Goal: Task Accomplishment & Management: Use online tool/utility

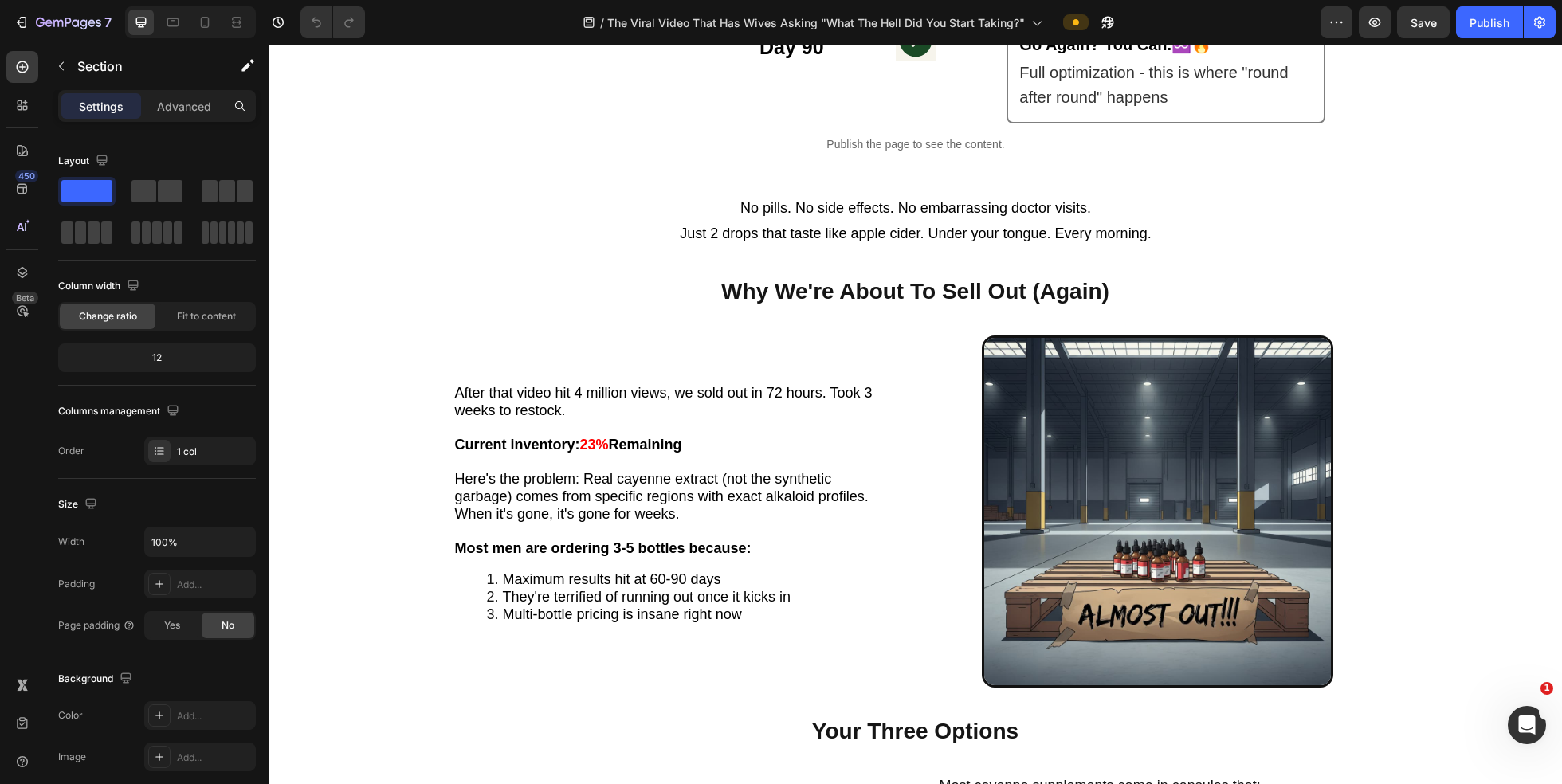
scroll to position [3328, 0]
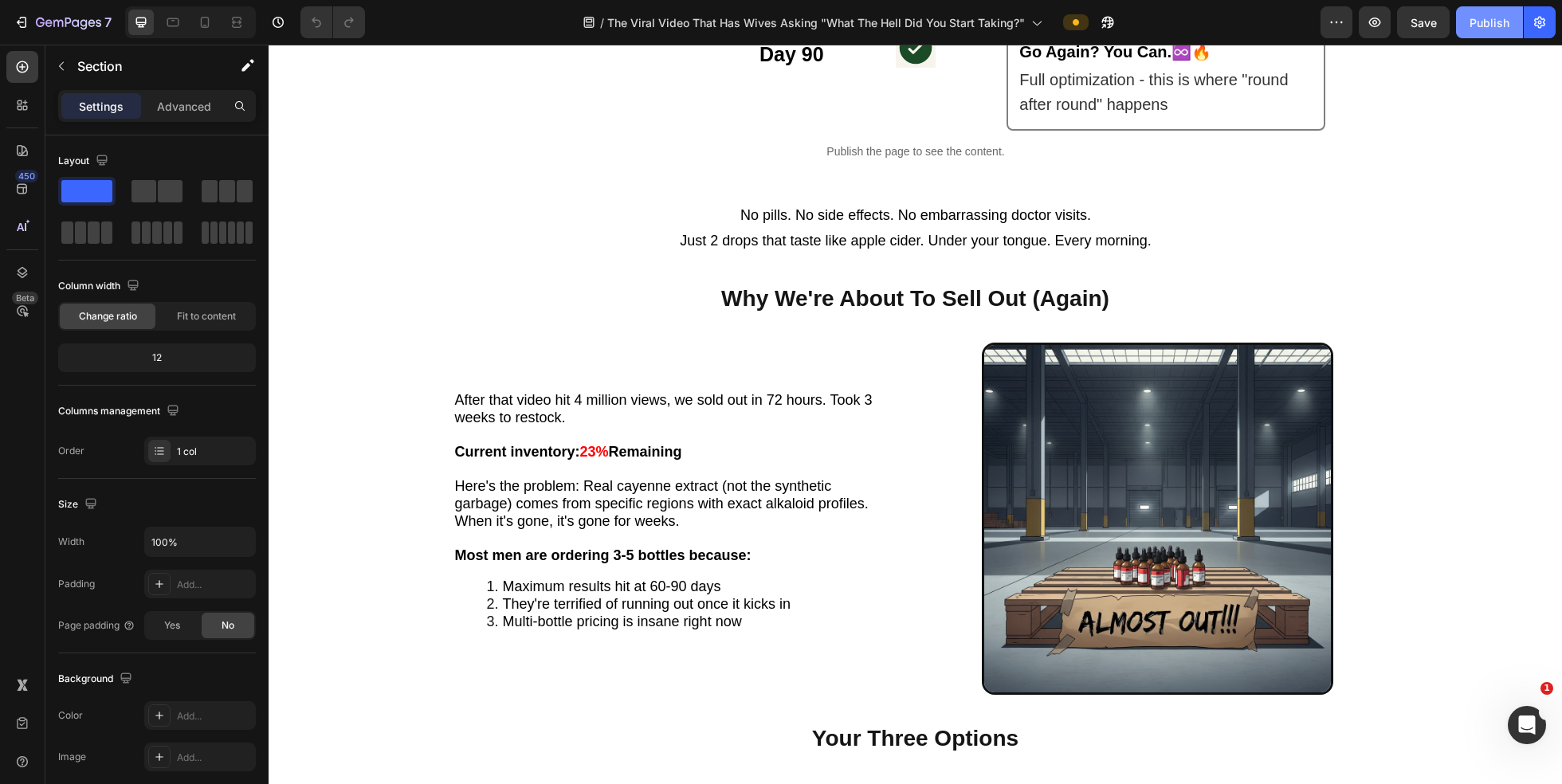
click at [1490, 33] on button "Publish" at bounding box center [1489, 23] width 67 height 32
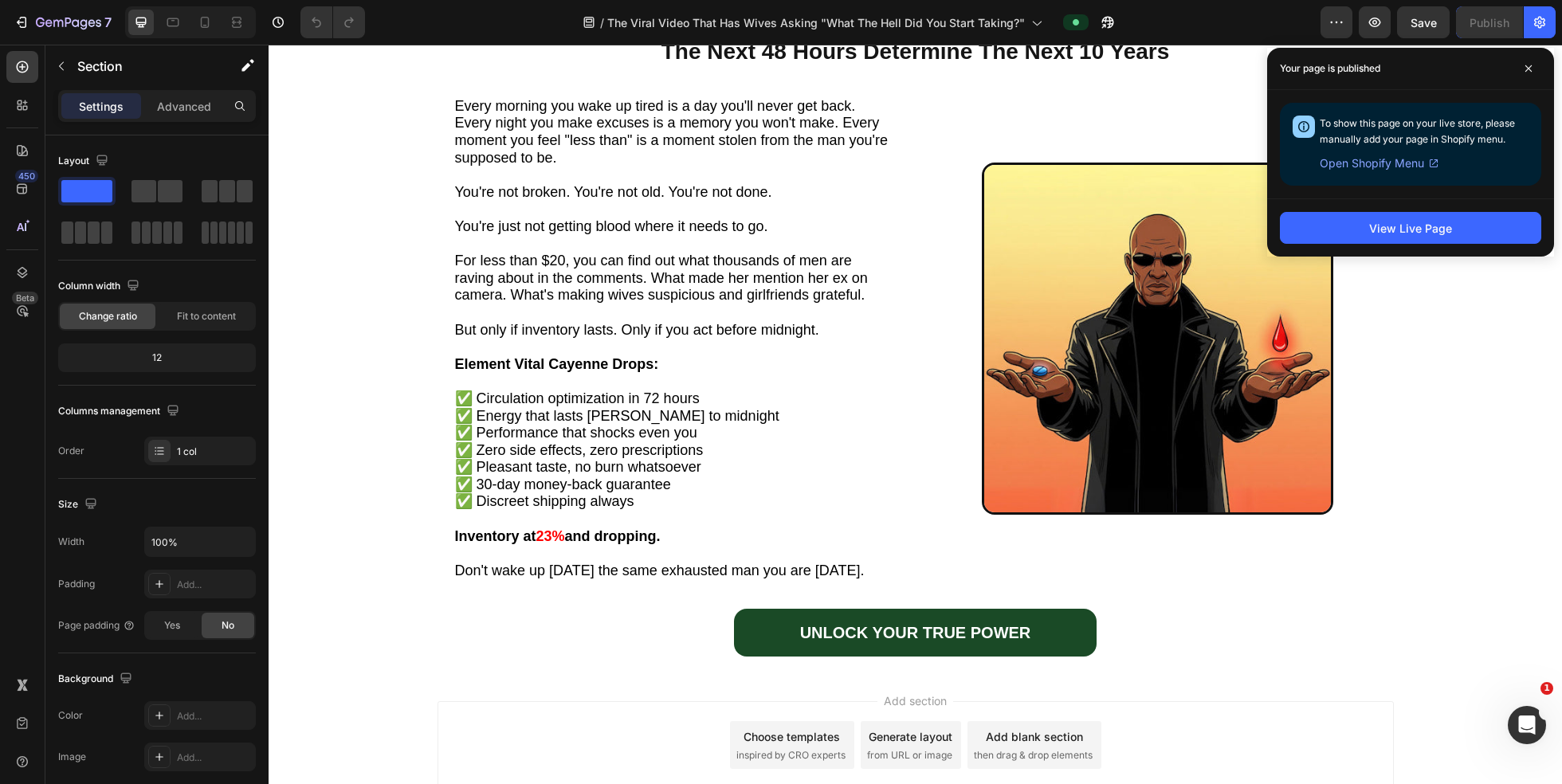
scroll to position [5191, 0]
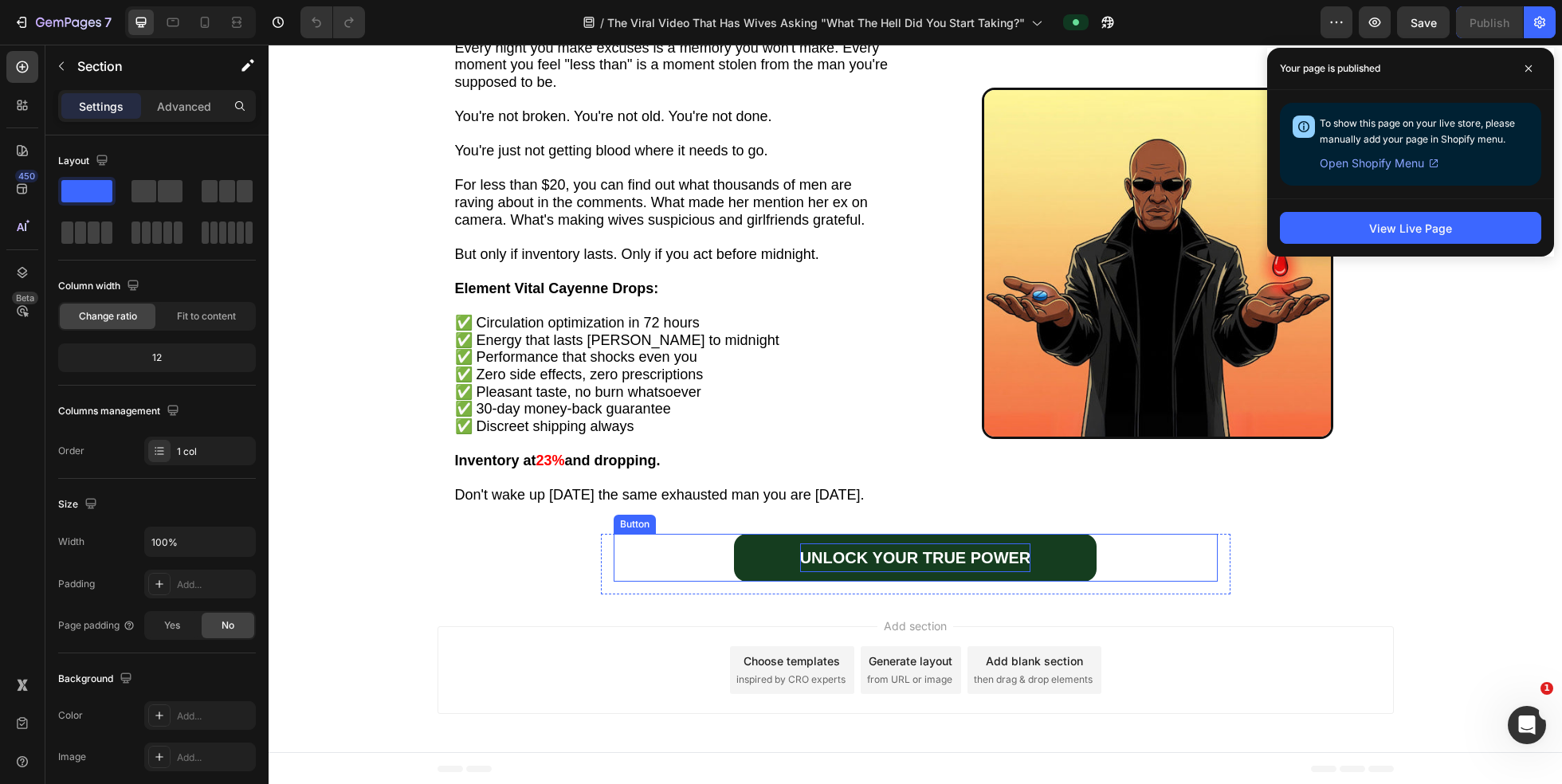
click at [843, 550] on p "UNLOCK YOUR TRUE POWER" at bounding box center [915, 558] width 231 height 28
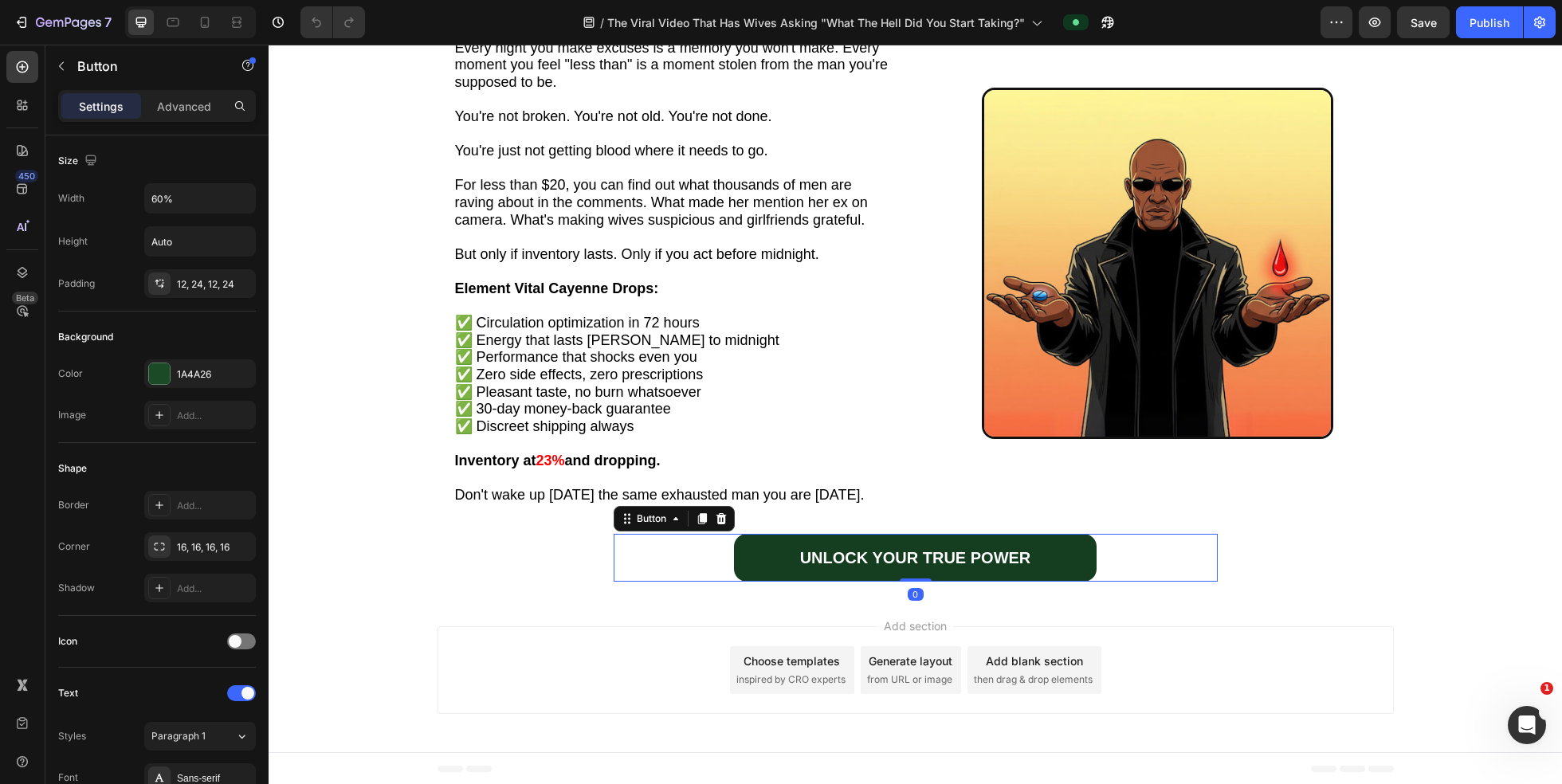
click at [770, 545] on link "UNLOCK YOUR TRUE POWER" at bounding box center [915, 558] width 362 height 48
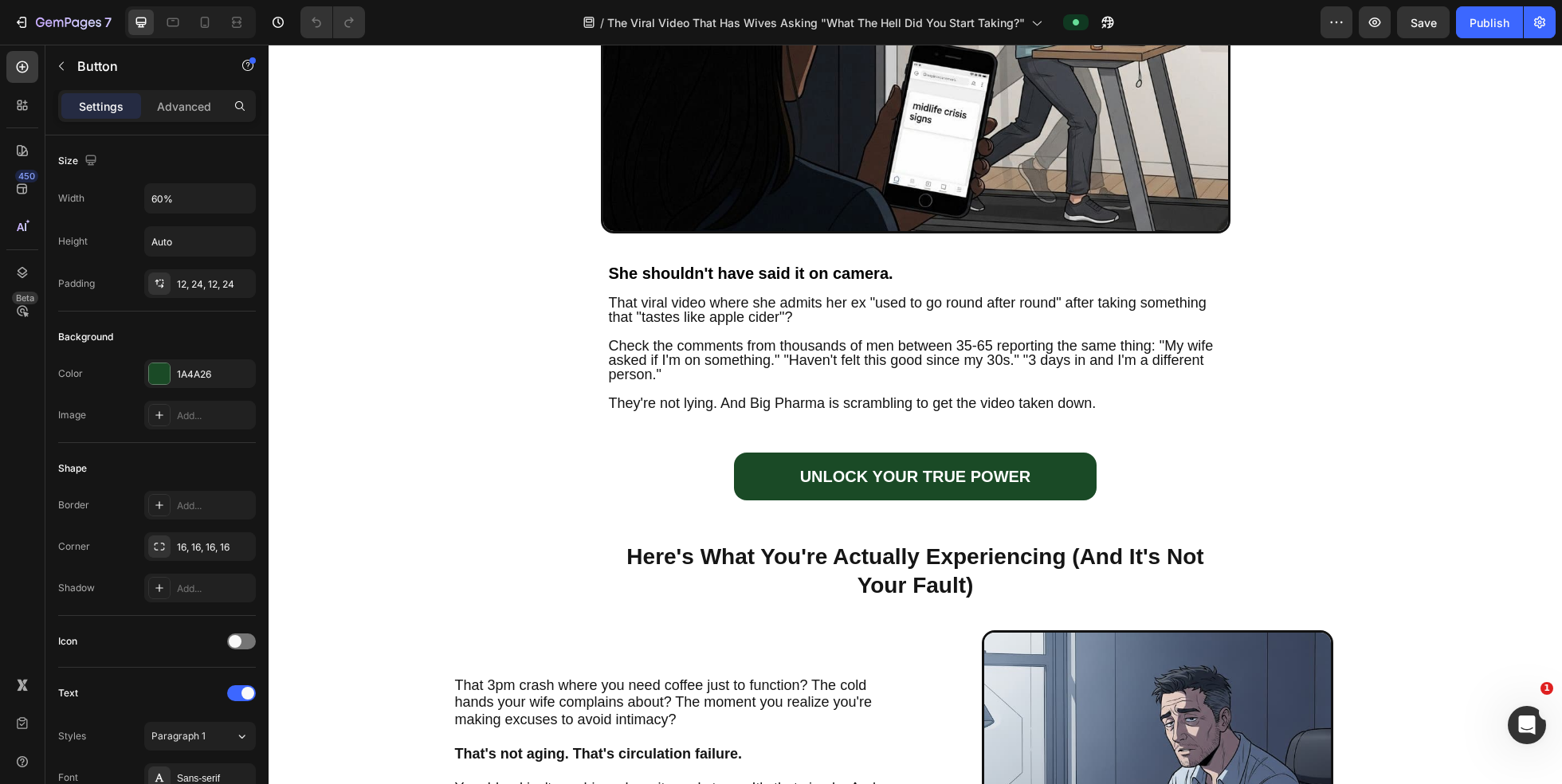
scroll to position [423, 0]
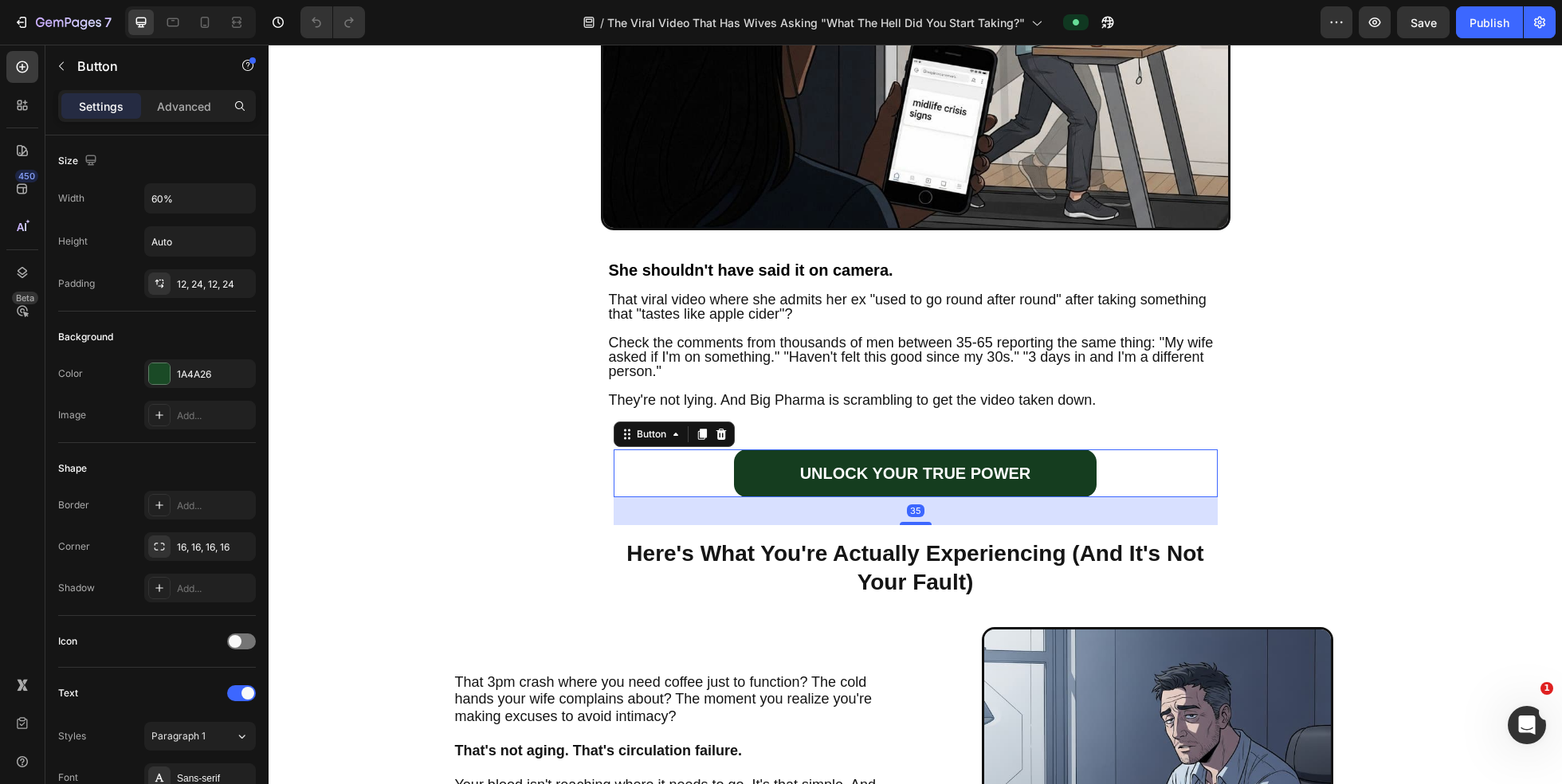
click at [757, 475] on link "UNLOCK YOUR TRUE POWER" at bounding box center [915, 473] width 362 height 48
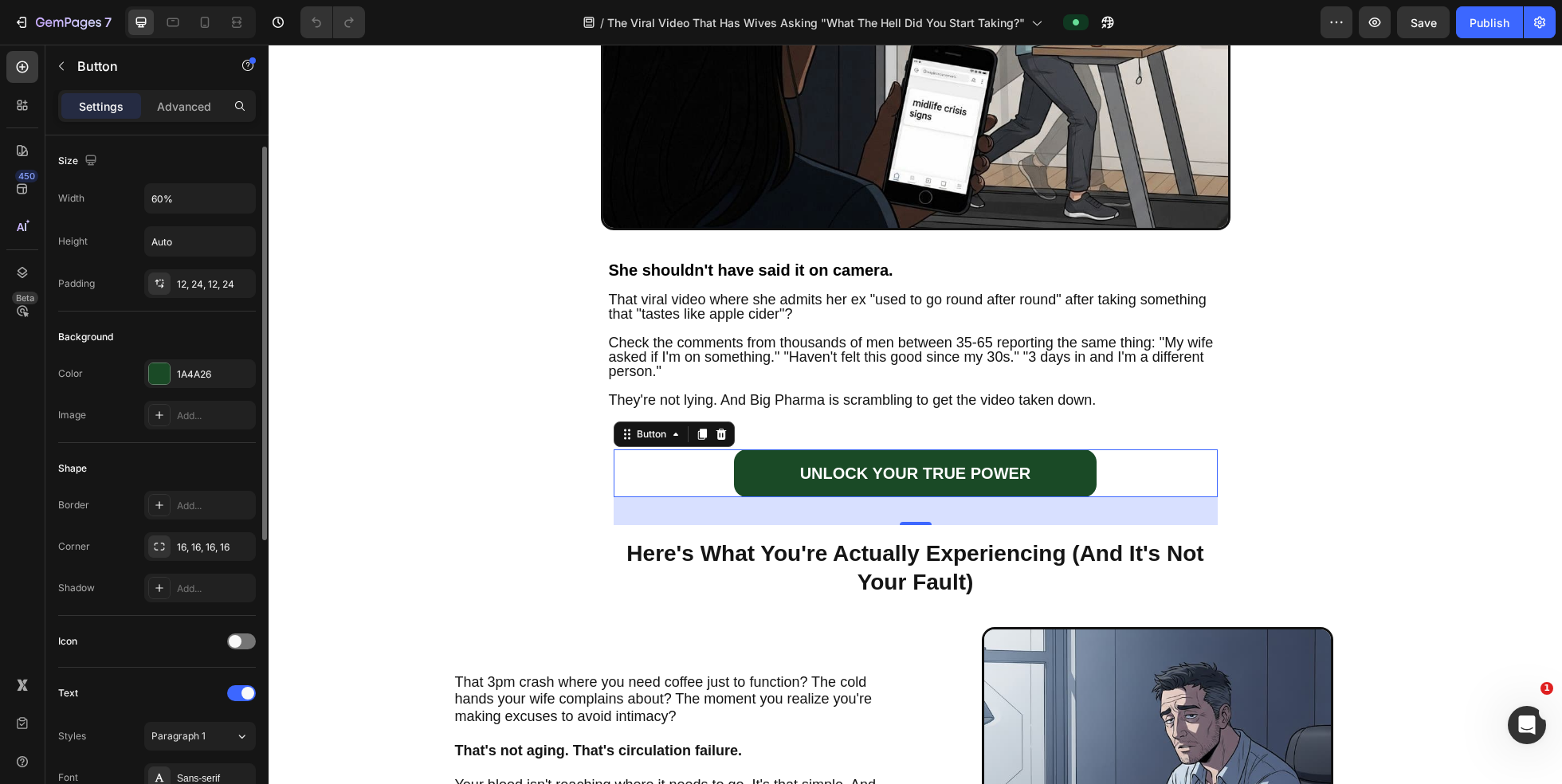
scroll to position [527, 0]
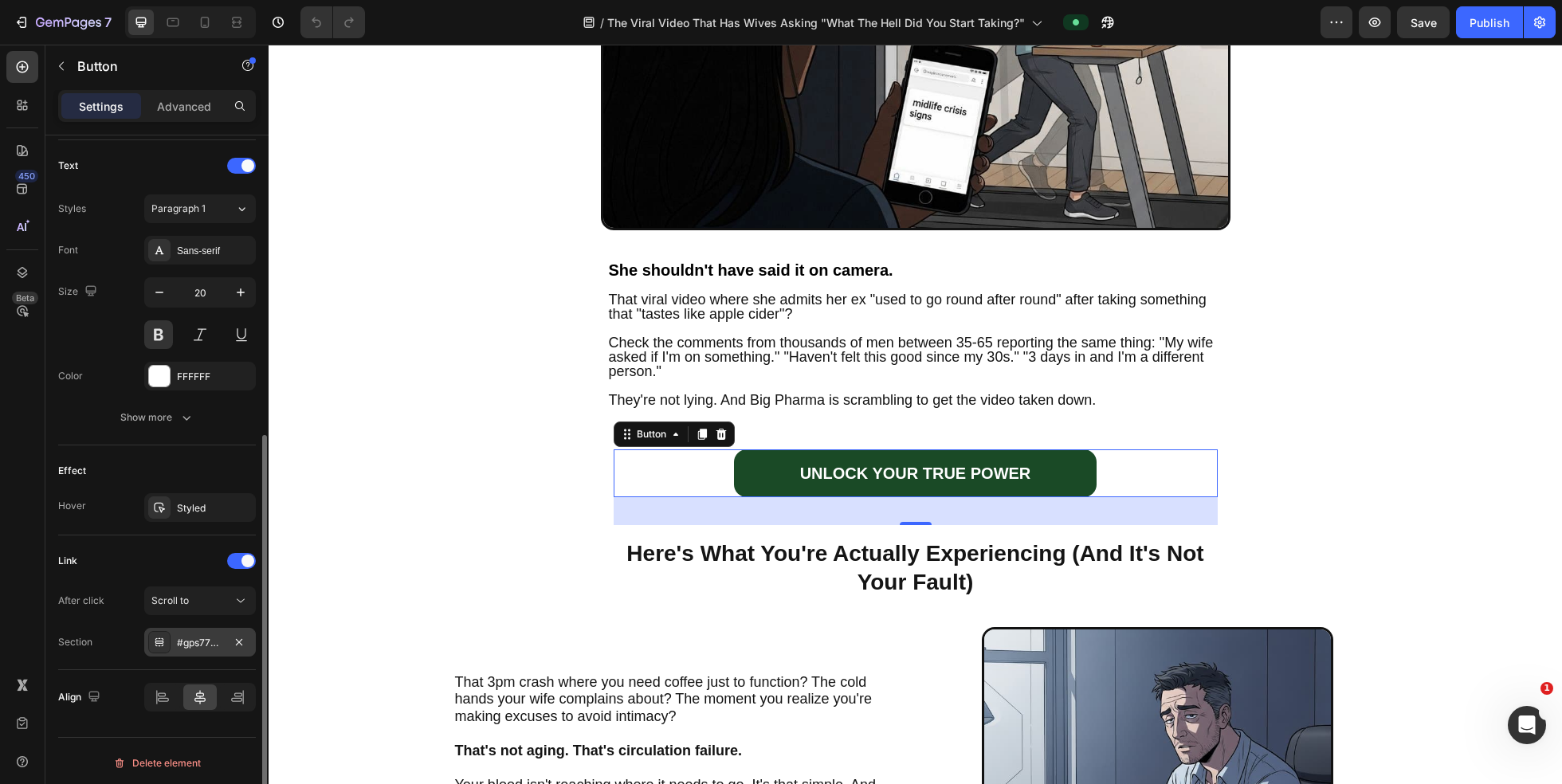
click at [182, 636] on div "#gps77PAA6c" at bounding box center [200, 642] width 46 height 14
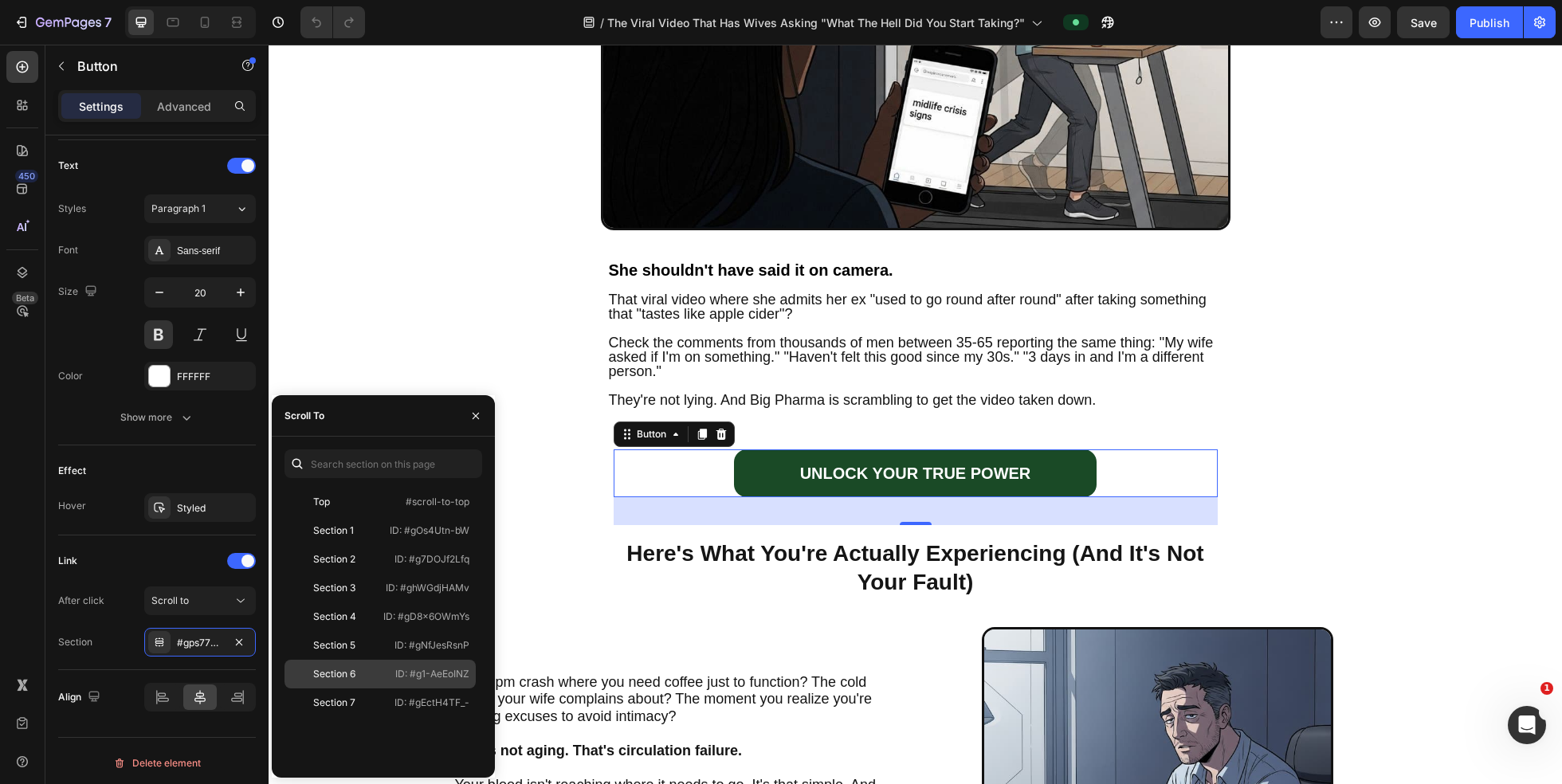
click at [331, 670] on div "Section 6" at bounding box center [334, 674] width 42 height 14
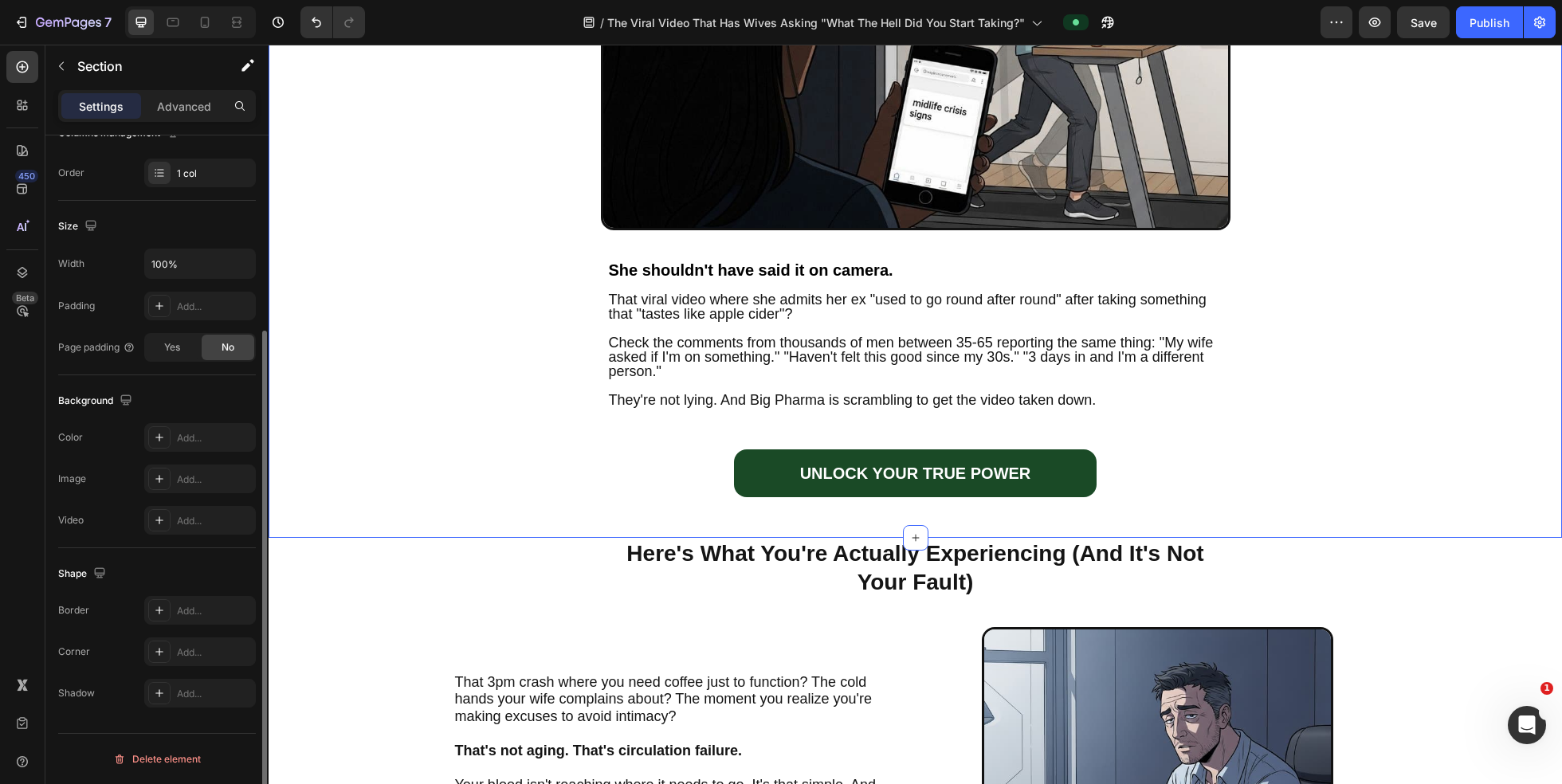
click at [532, 422] on div "The Viral Video That Has Wives Asking "What The Hell Did You Start Taking?" Hea…" at bounding box center [915, 96] width 1294 height 883
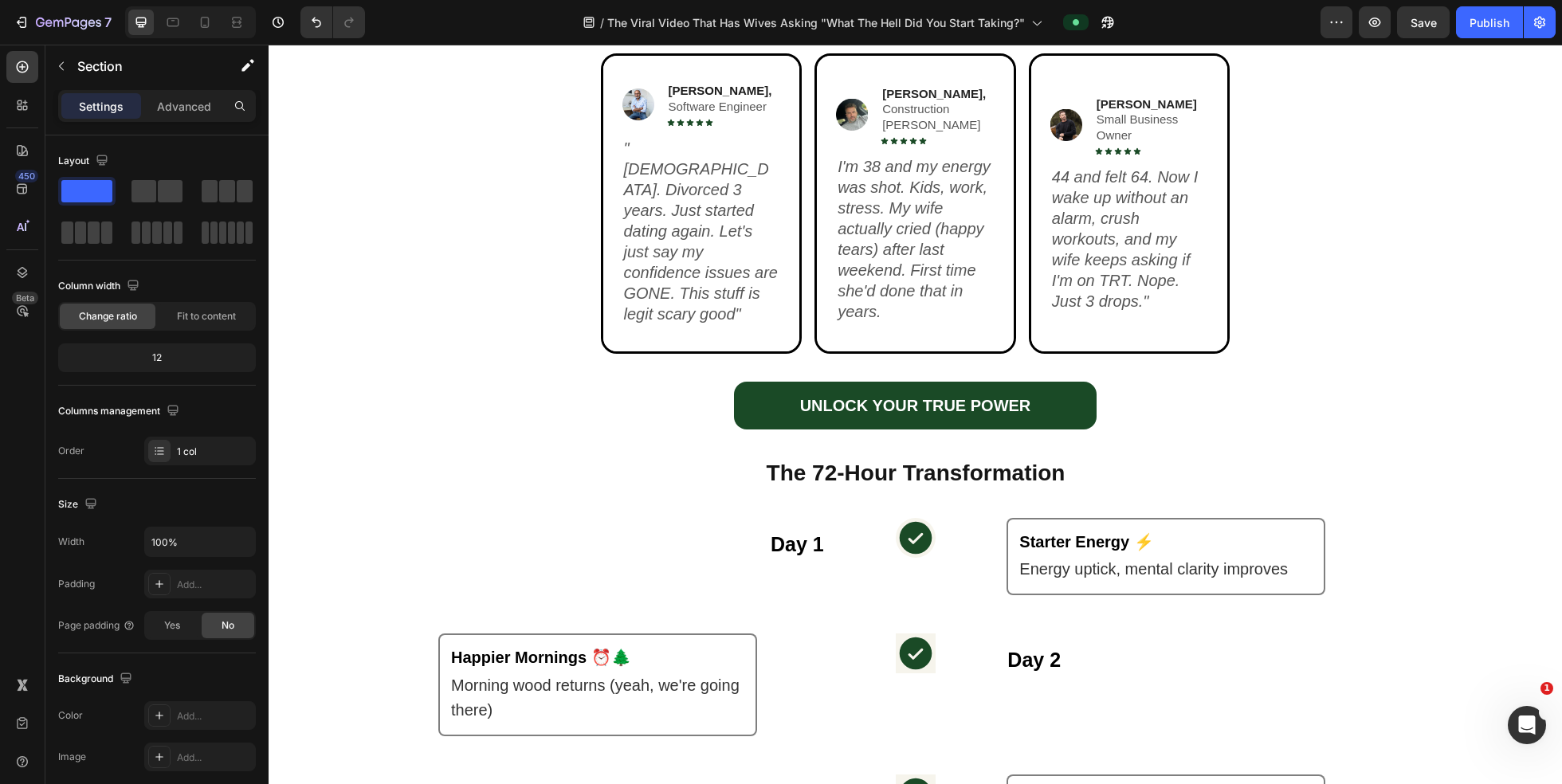
scroll to position [2088, 0]
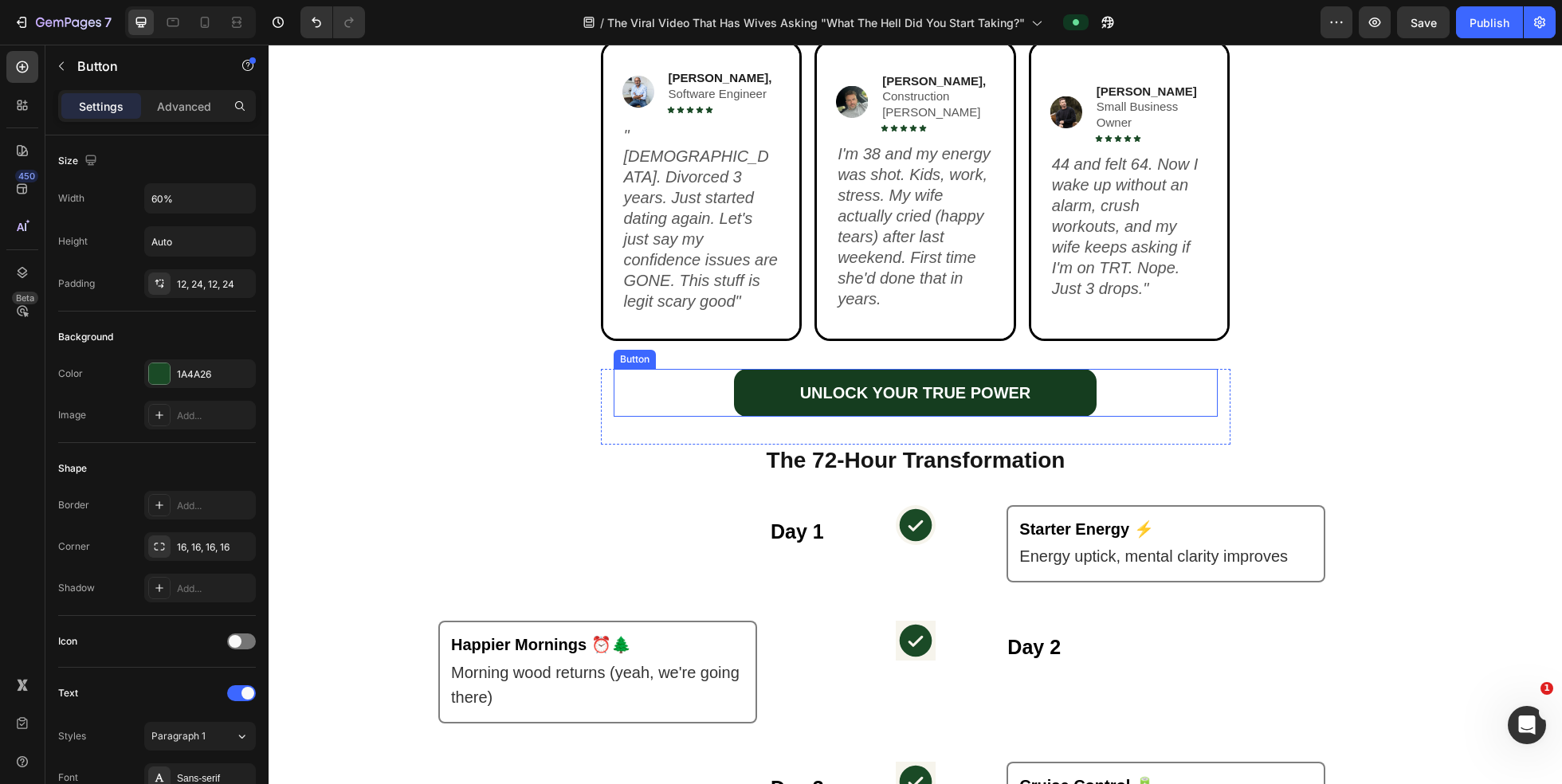
click at [756, 392] on link "UNLOCK YOUR TRUE POWER" at bounding box center [915, 392] width 362 height 48
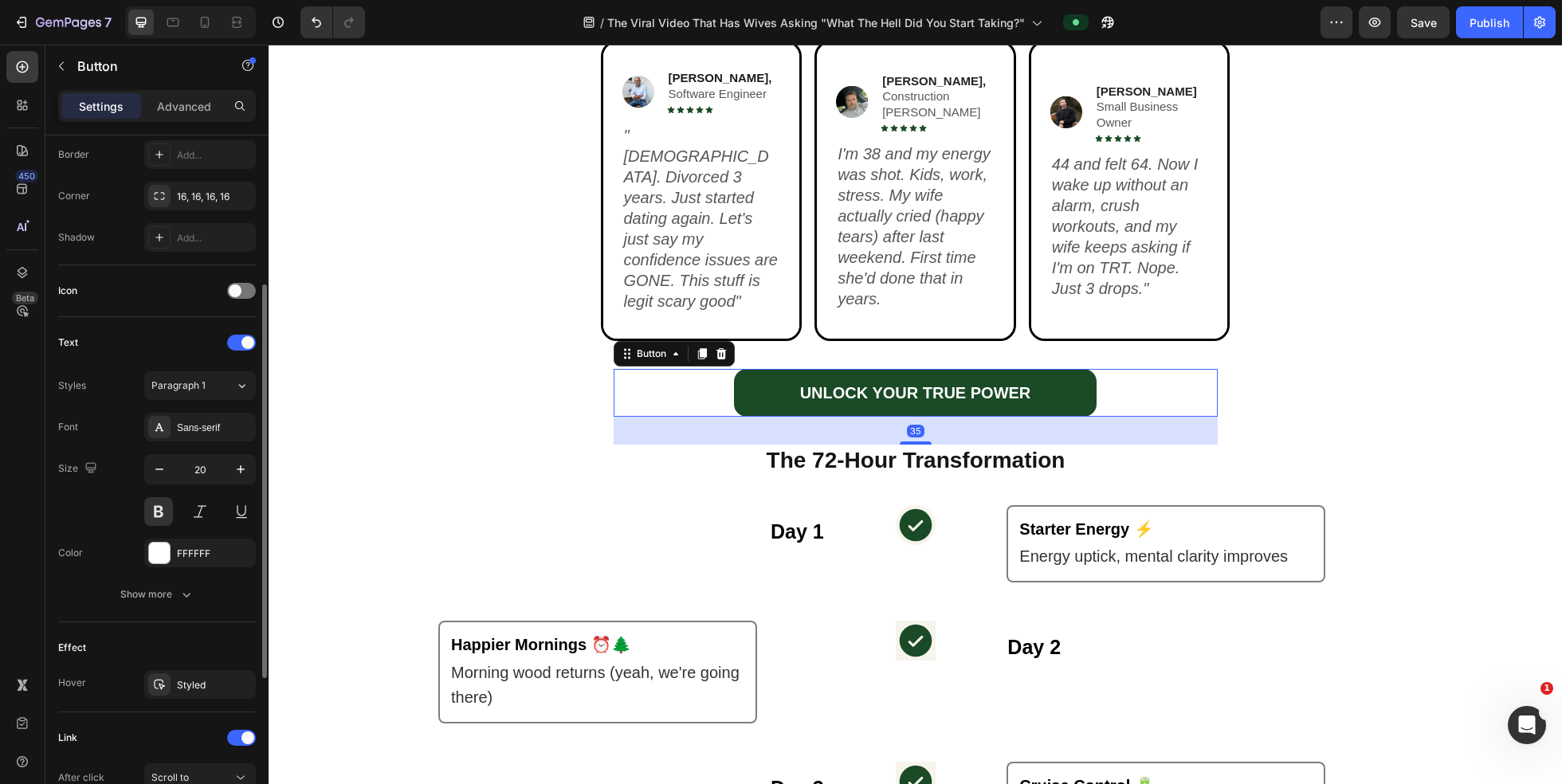
scroll to position [527, 0]
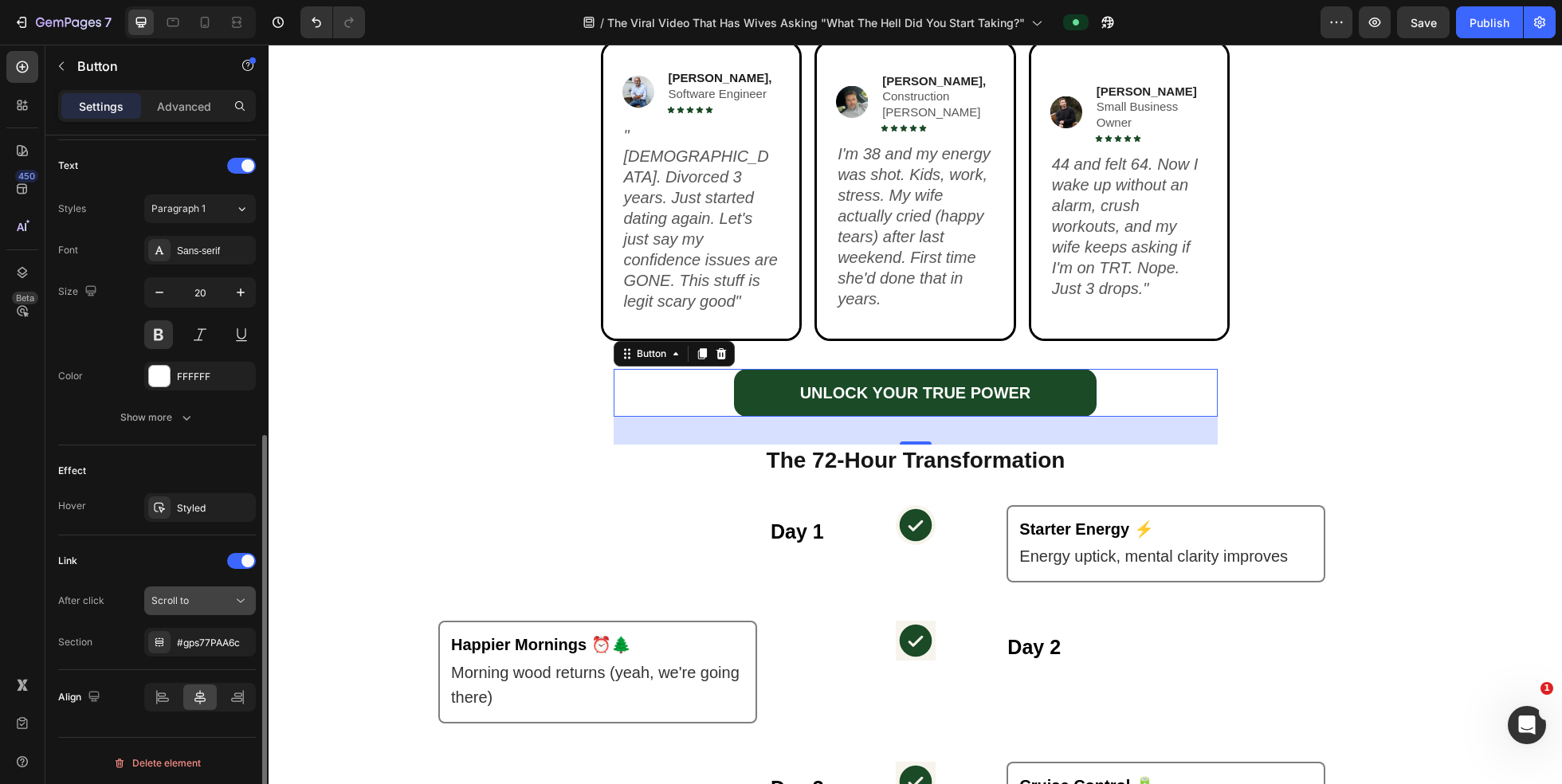
click at [223, 598] on div "Scroll to" at bounding box center [192, 600] width 81 height 14
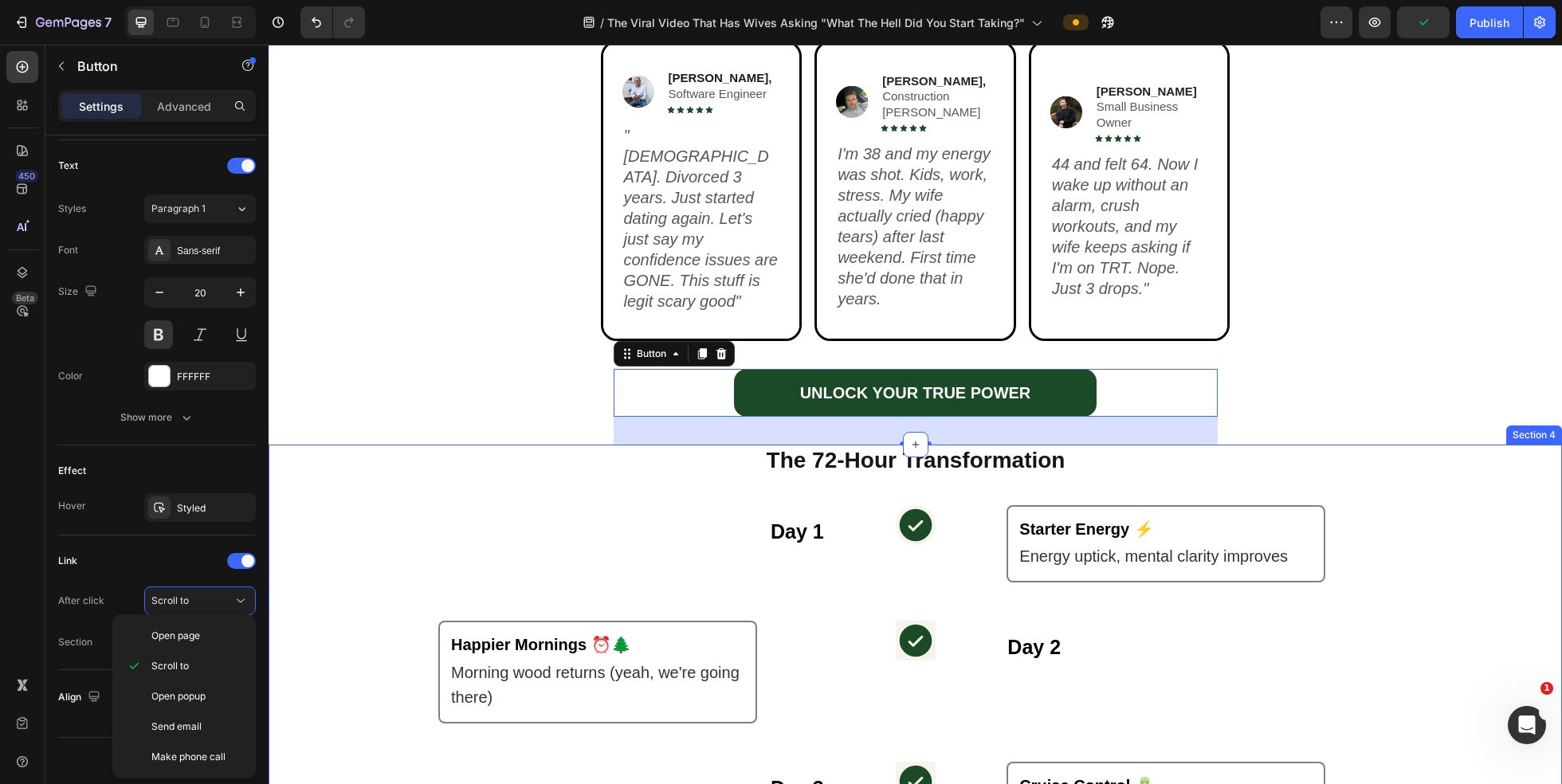
scroll to position [275, 0]
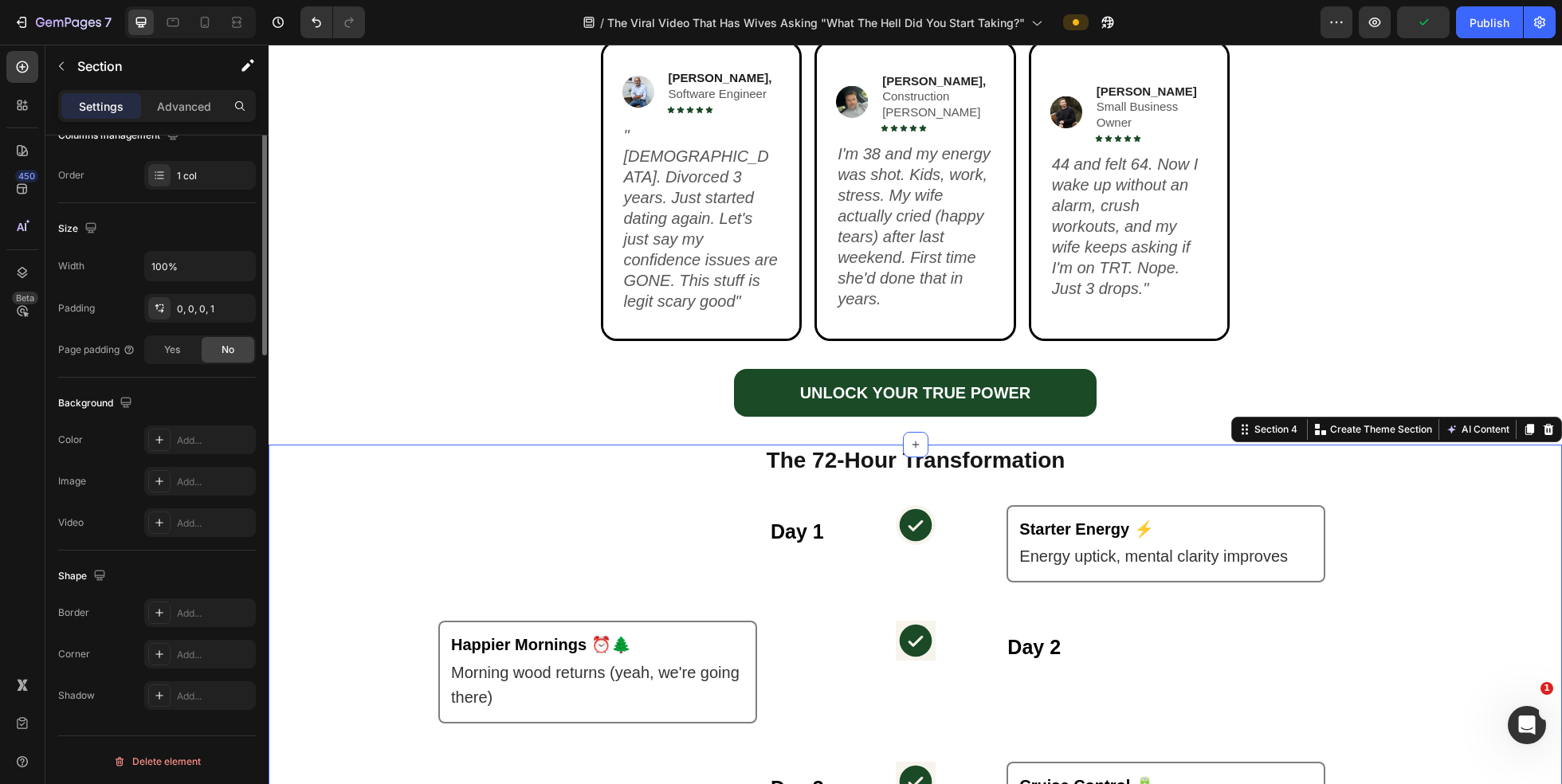
scroll to position [0, 0]
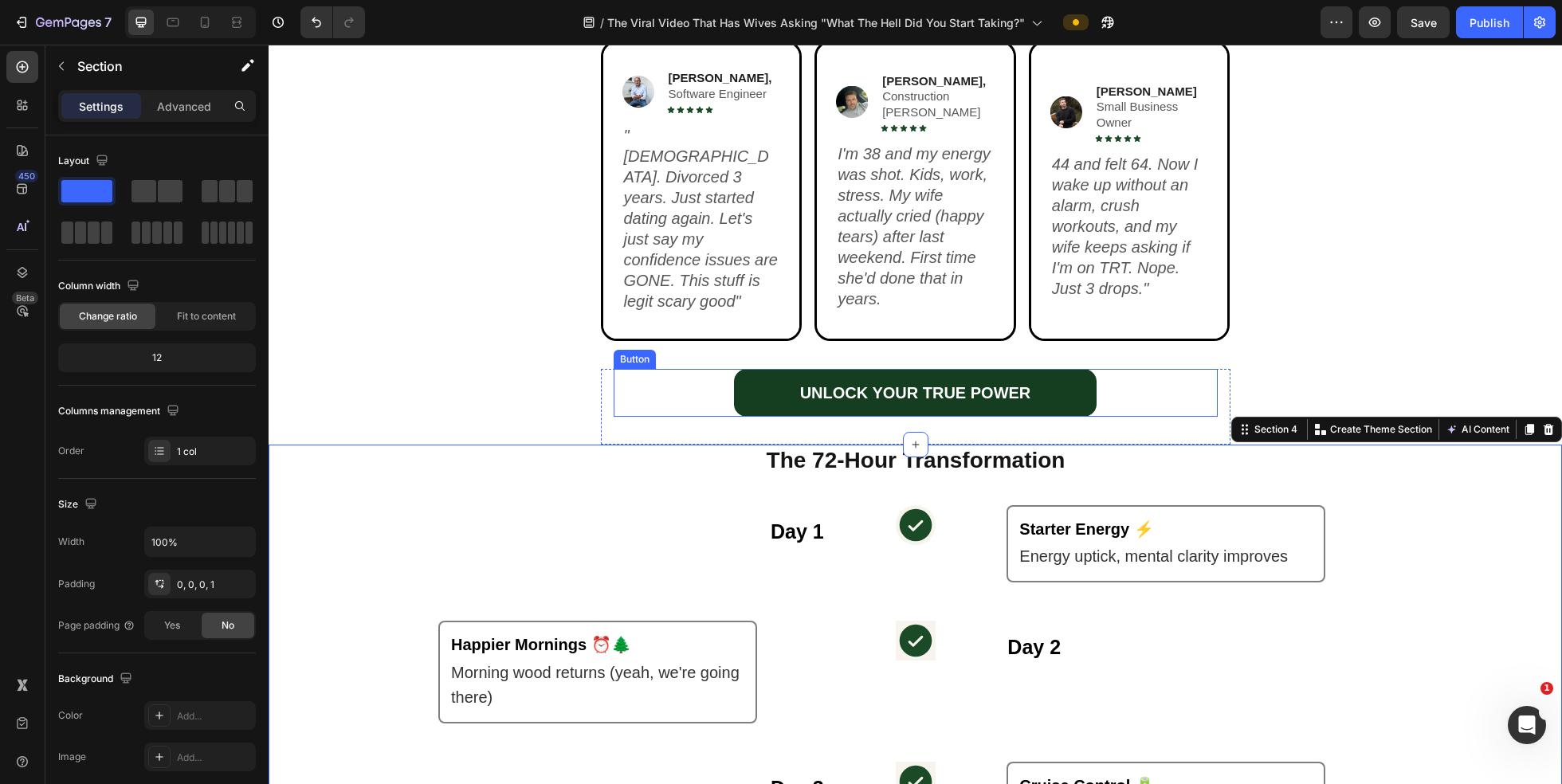
click at [767, 396] on link "UNLOCK YOUR TRUE POWER" at bounding box center [915, 392] width 362 height 48
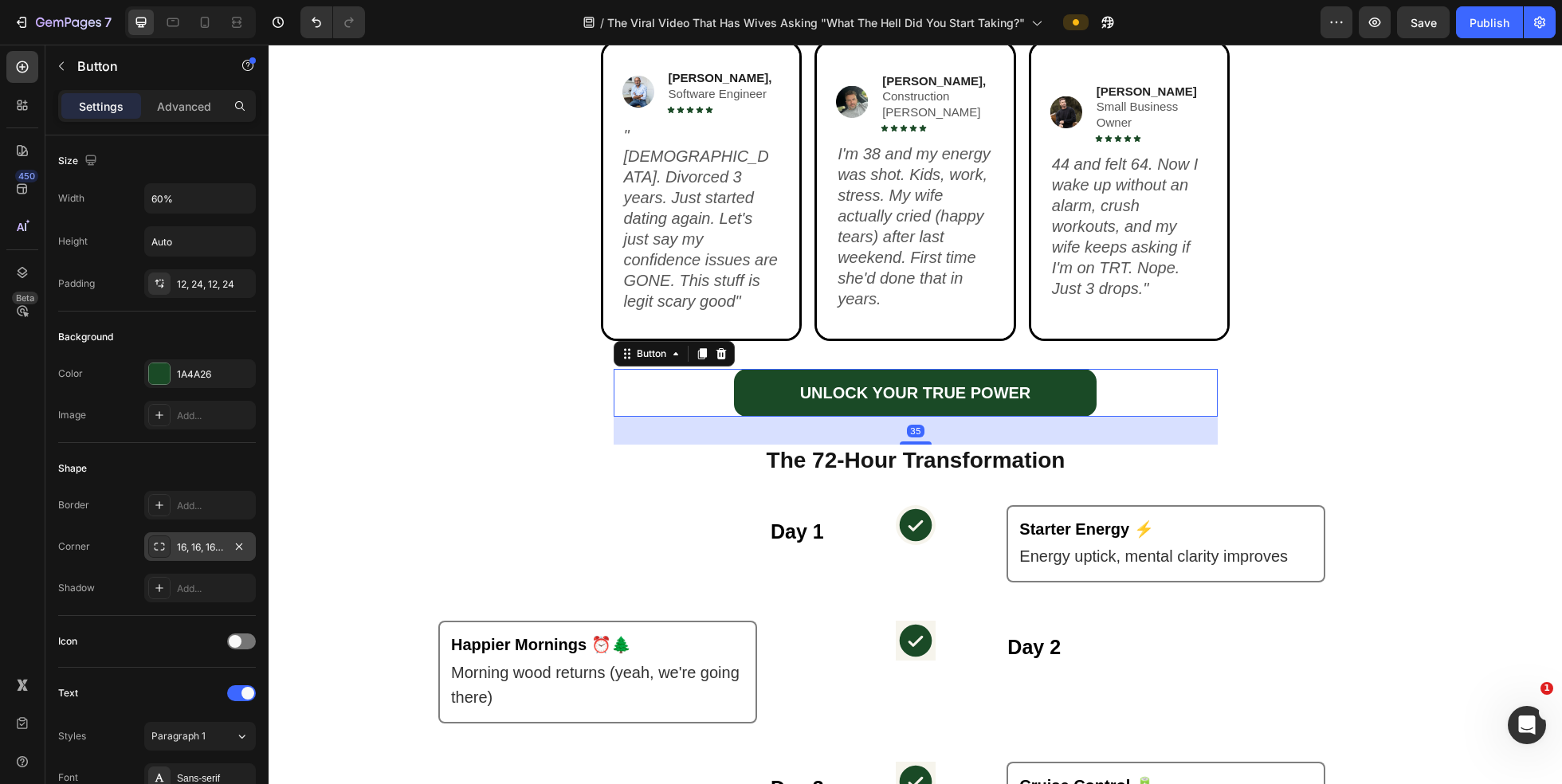
scroll to position [527, 0]
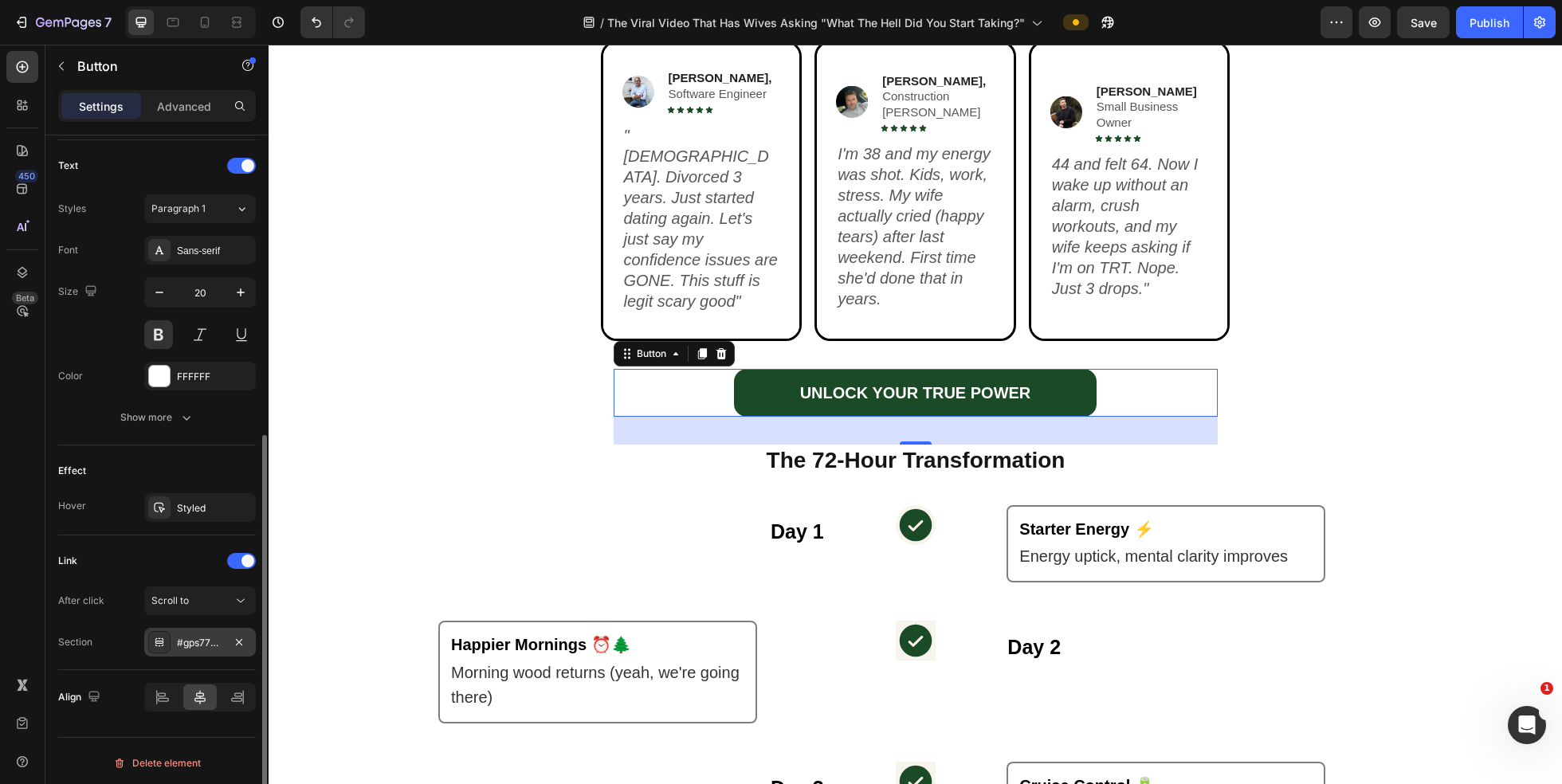
click at [197, 628] on div "#gps77PAA6c" at bounding box center [200, 642] width 111 height 28
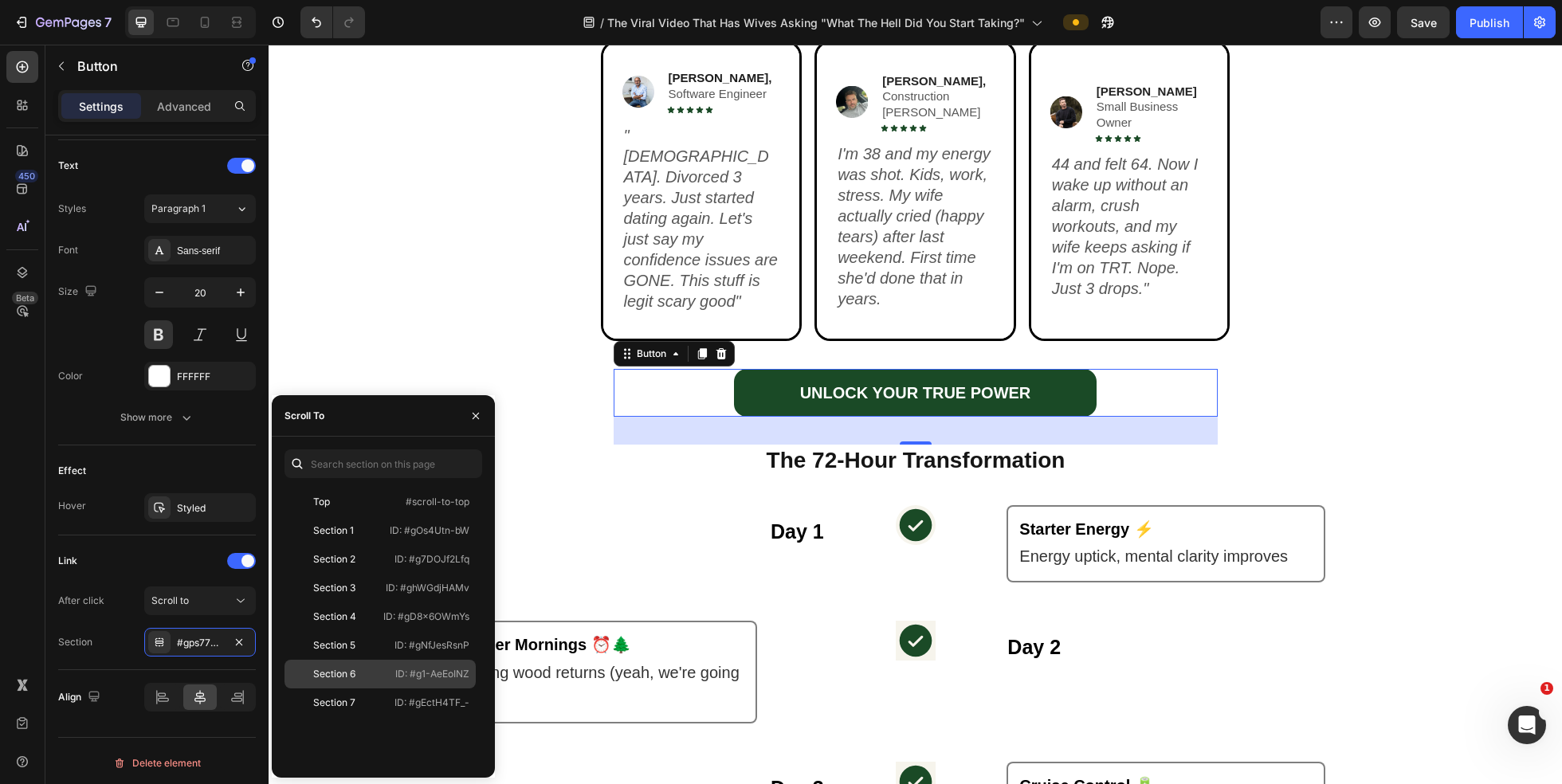
click at [375, 689] on div "Section 6 ID: #g1-AeEoINZ" at bounding box center [380, 703] width 192 height 28
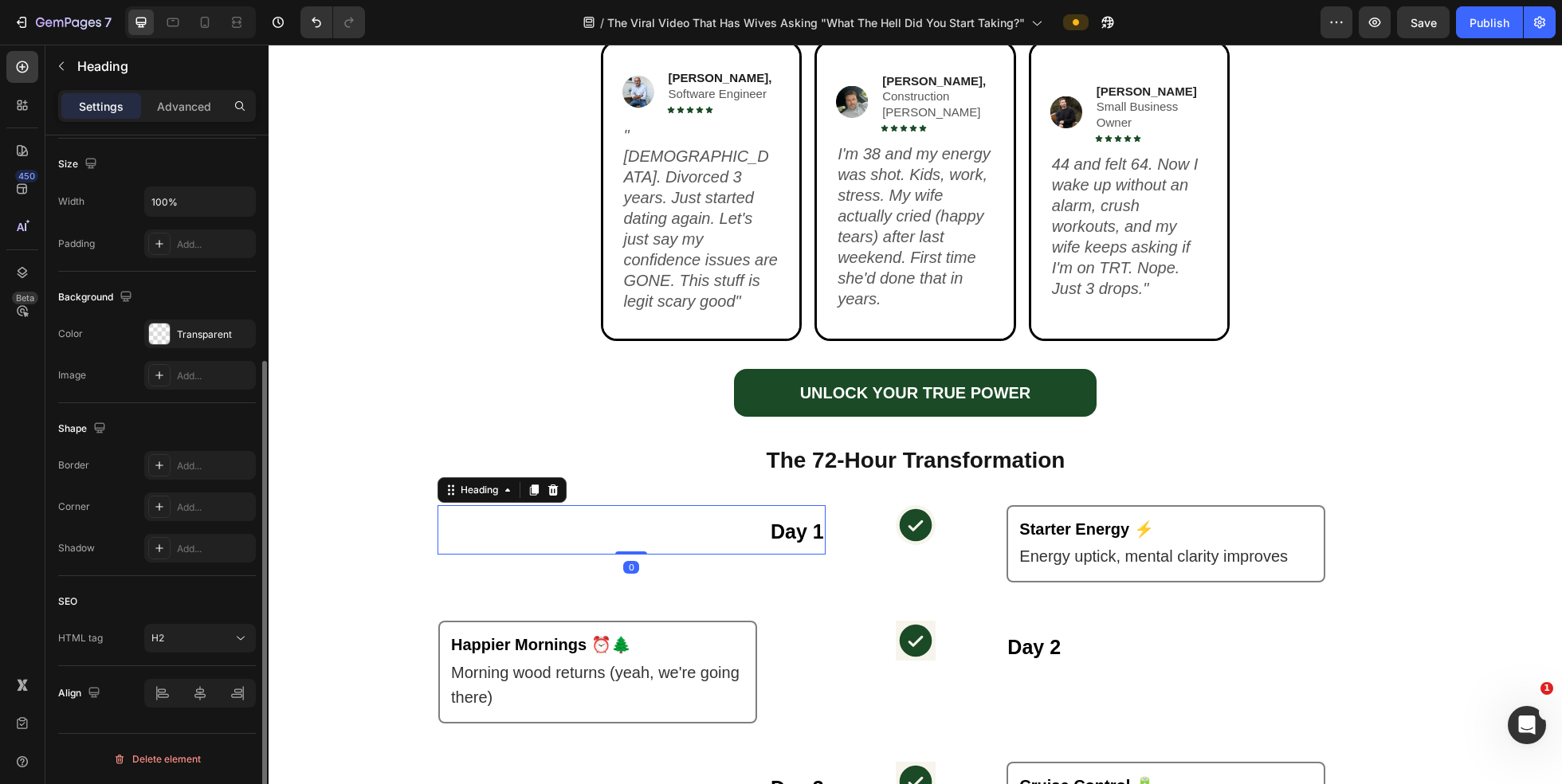
click at [572, 541] on h2 "Day 1" at bounding box center [631, 529] width 388 height 49
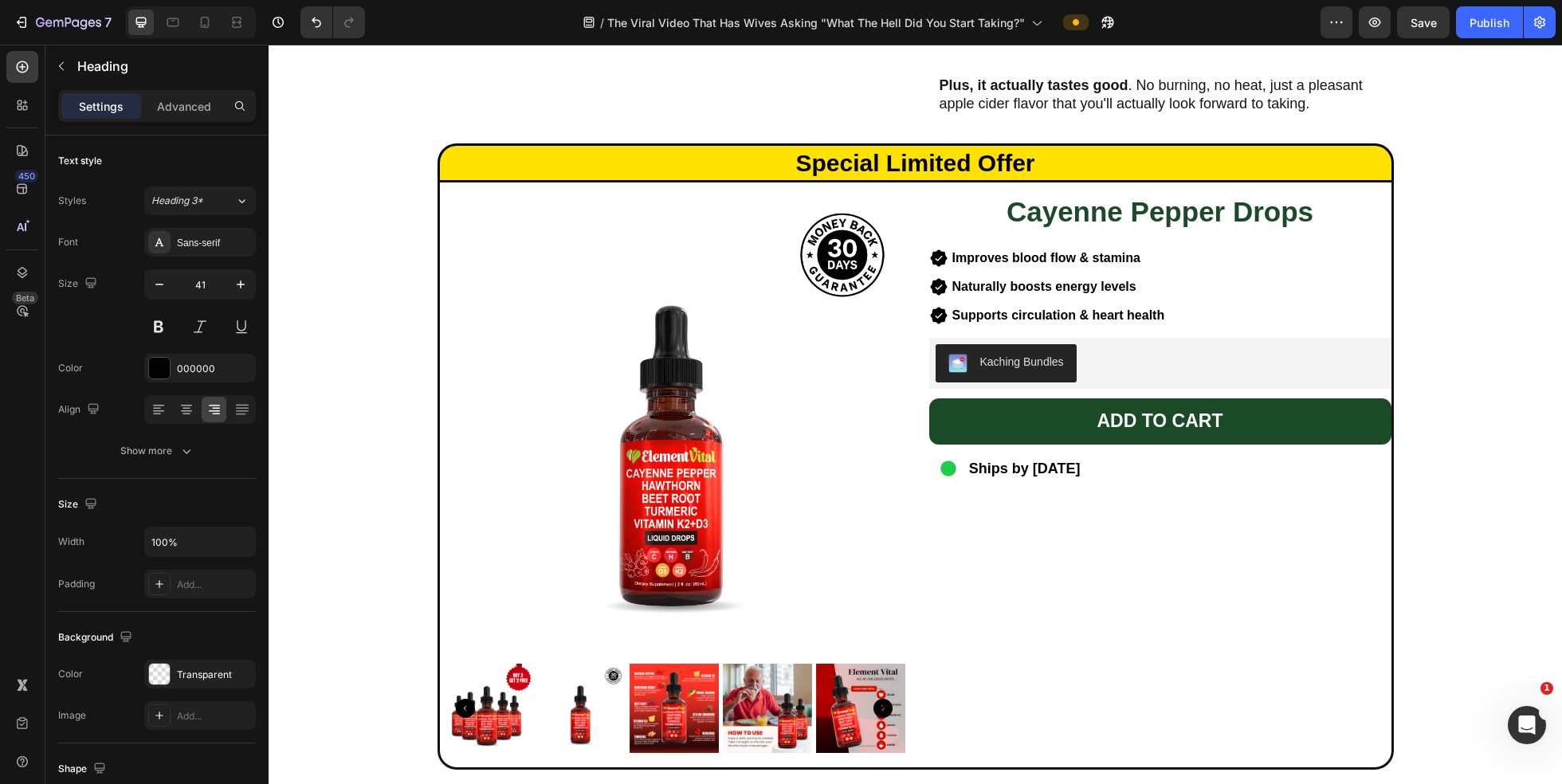
scroll to position [4361, 0]
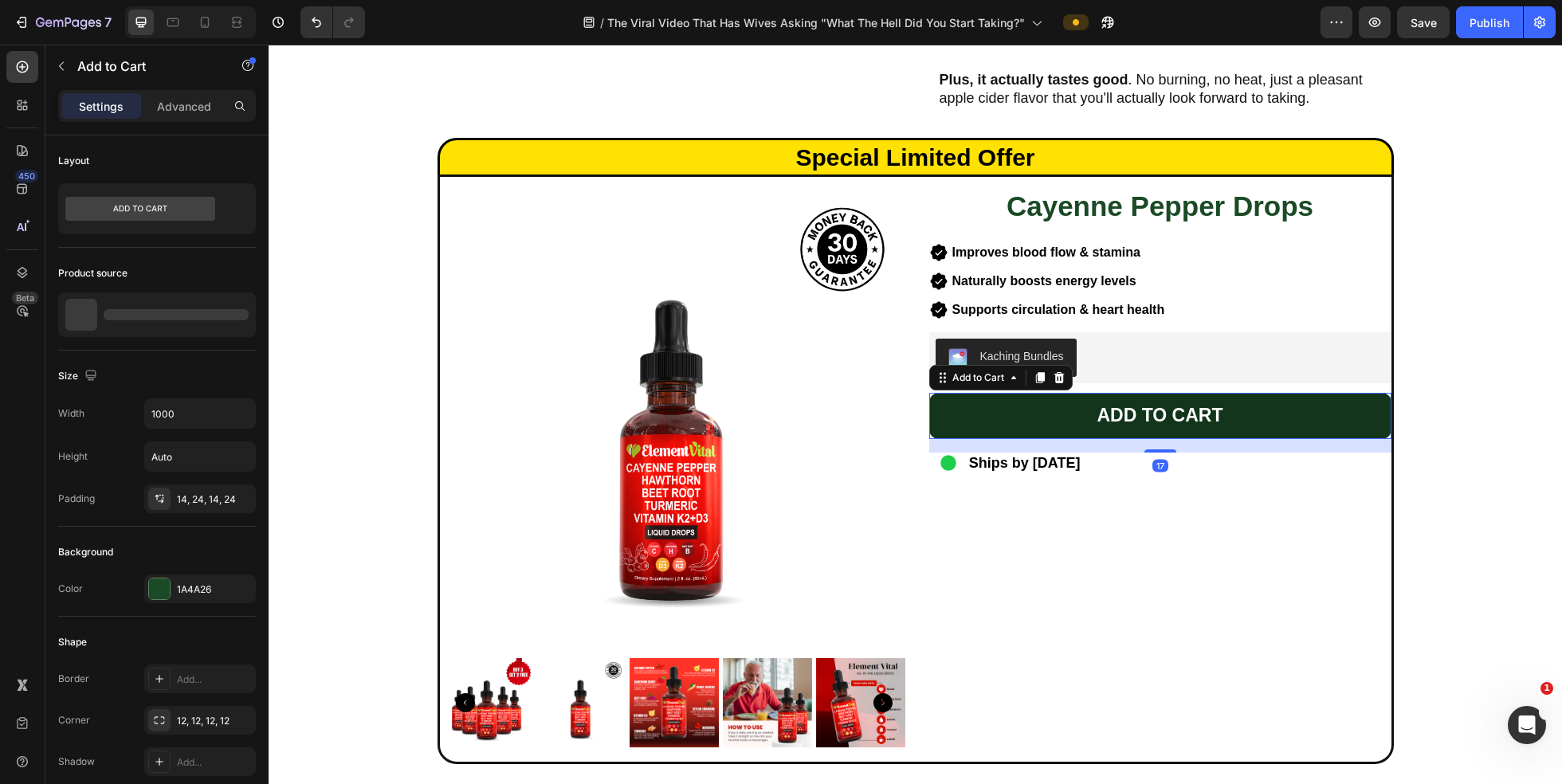
click at [941, 406] on button "Add to cart" at bounding box center [1161, 415] width 462 height 46
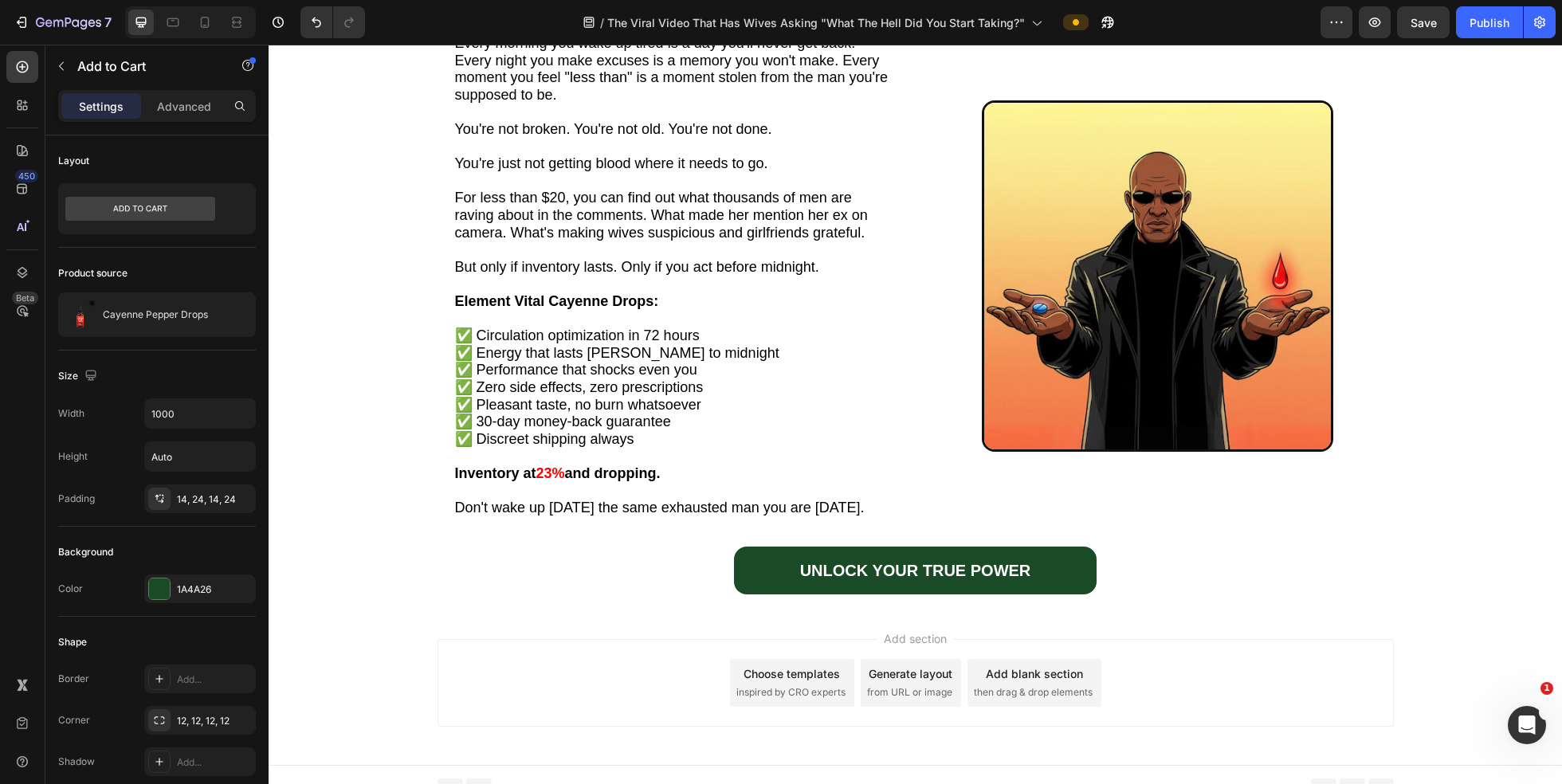
scroll to position [5191, 0]
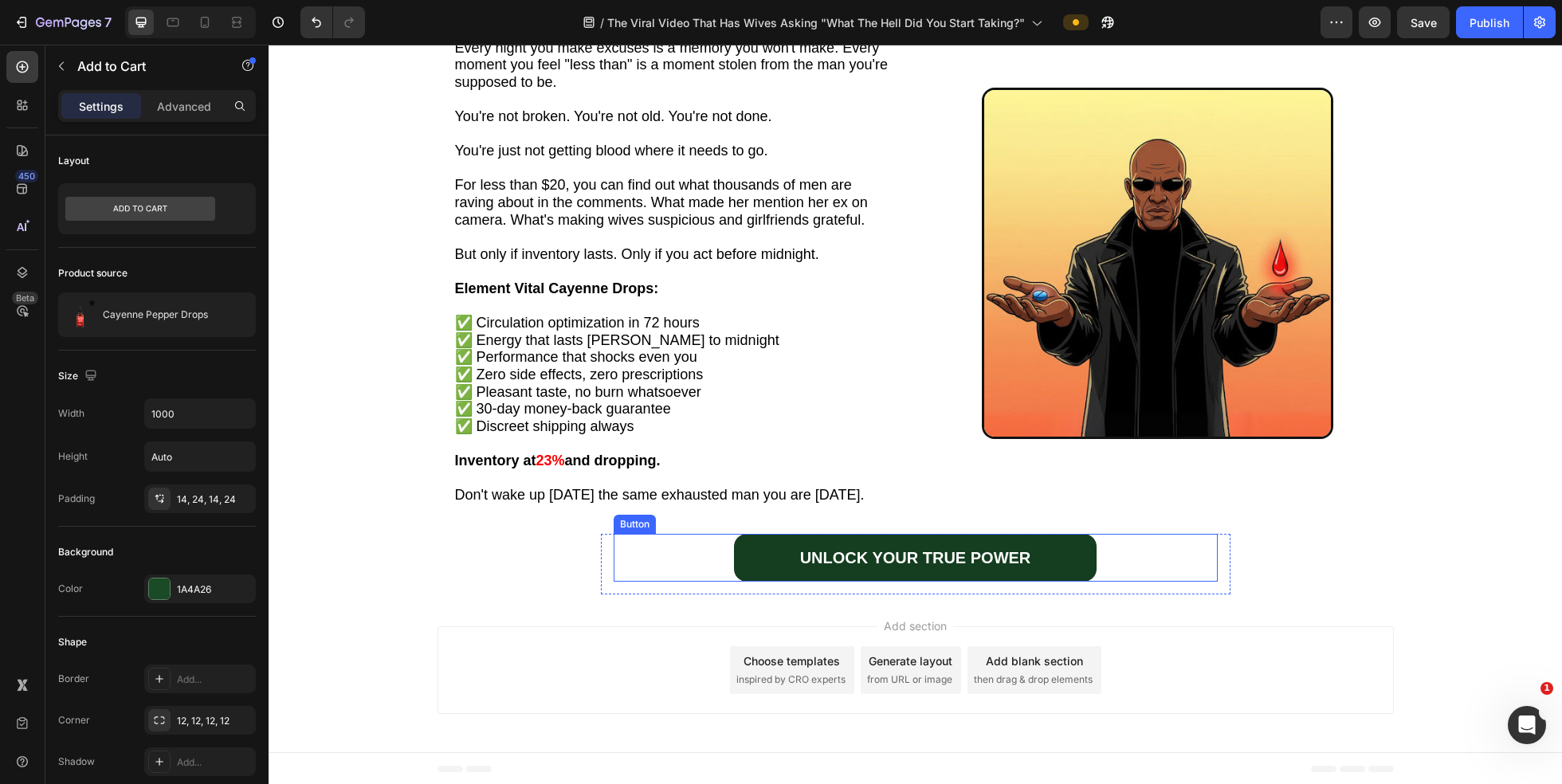
click at [772, 564] on link "UNLOCK YOUR TRUE POWER" at bounding box center [915, 558] width 362 height 48
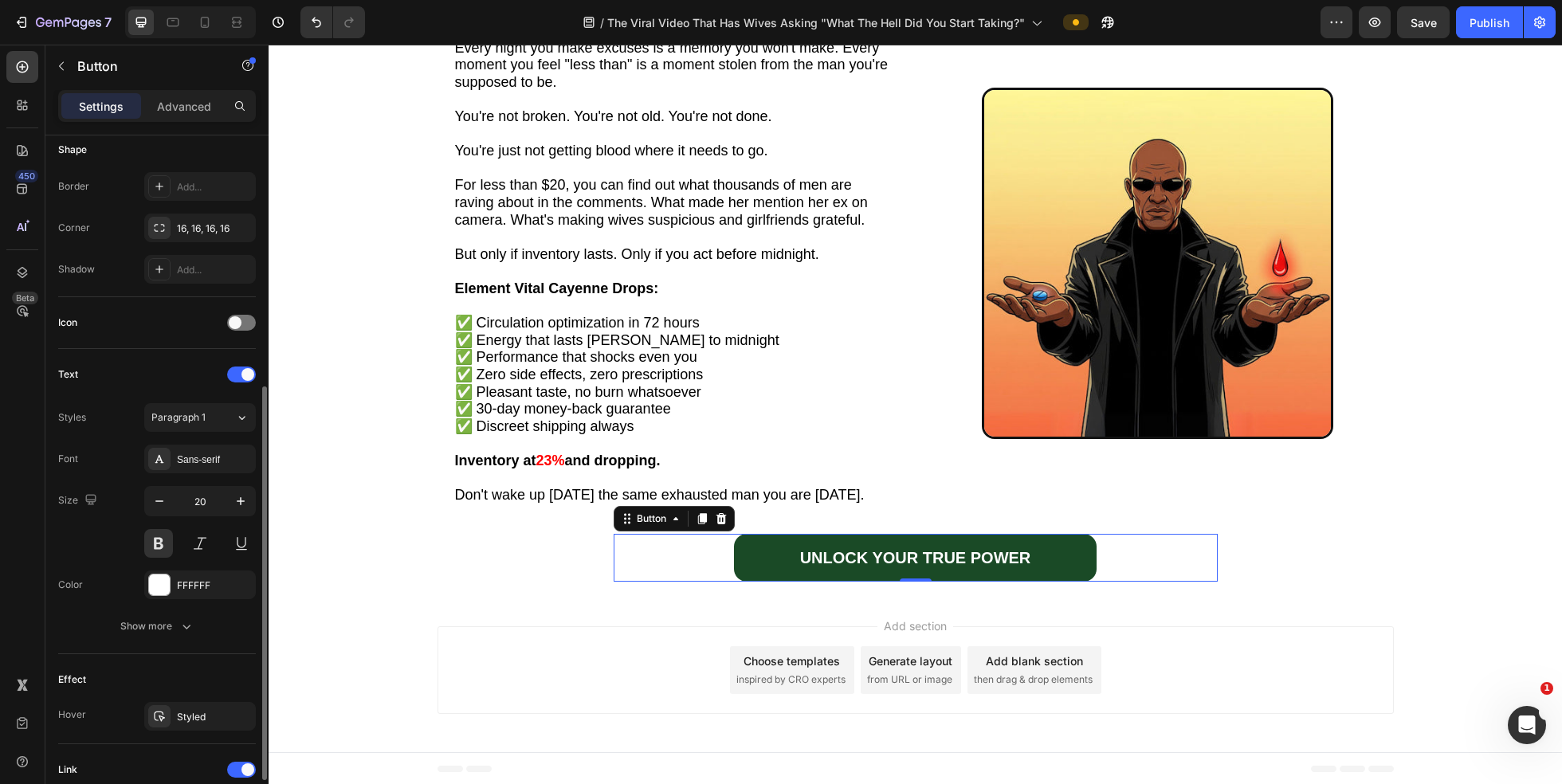
scroll to position [527, 0]
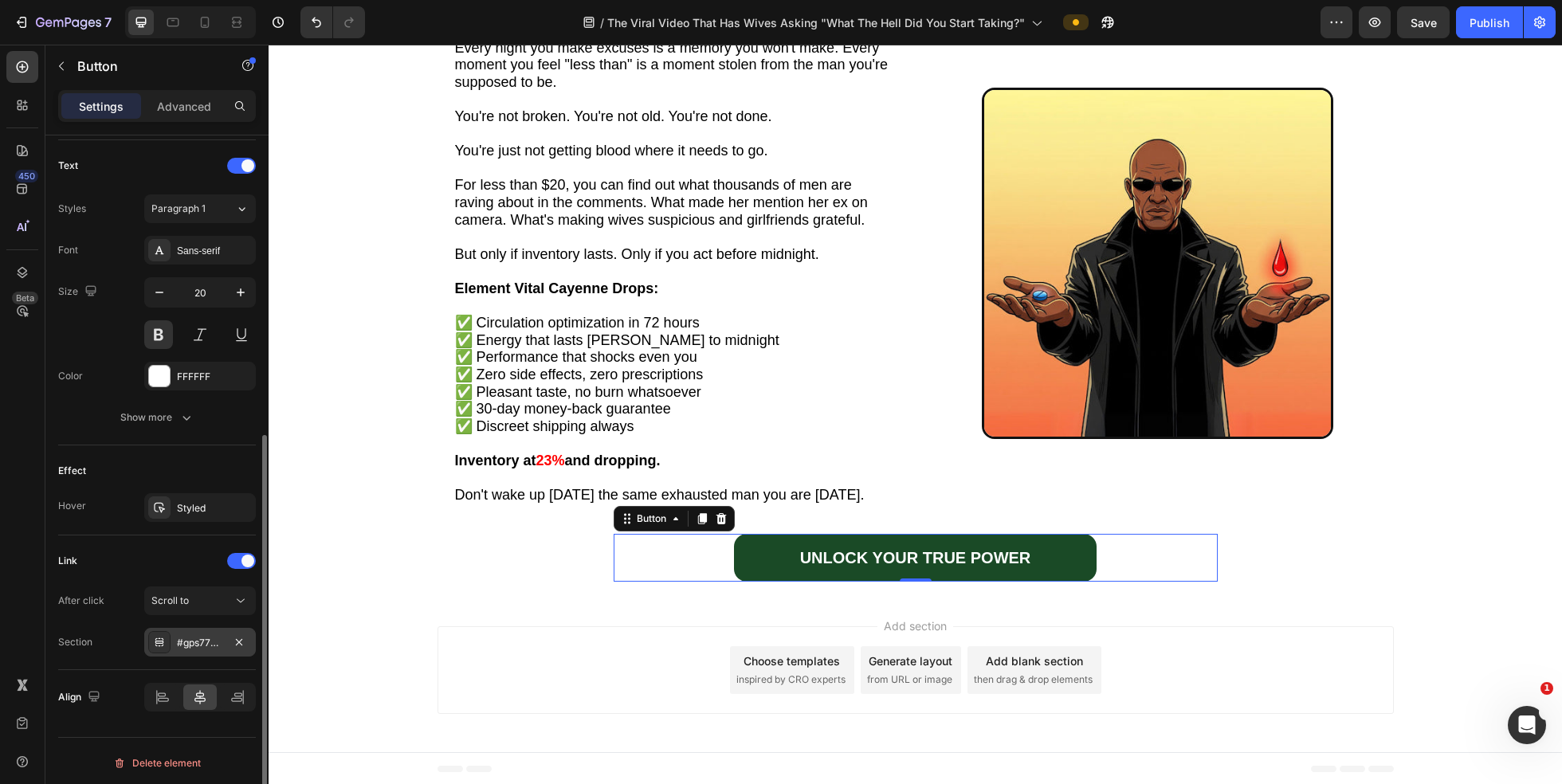
click at [223, 630] on div "#gps77PAA6c" at bounding box center [200, 642] width 111 height 28
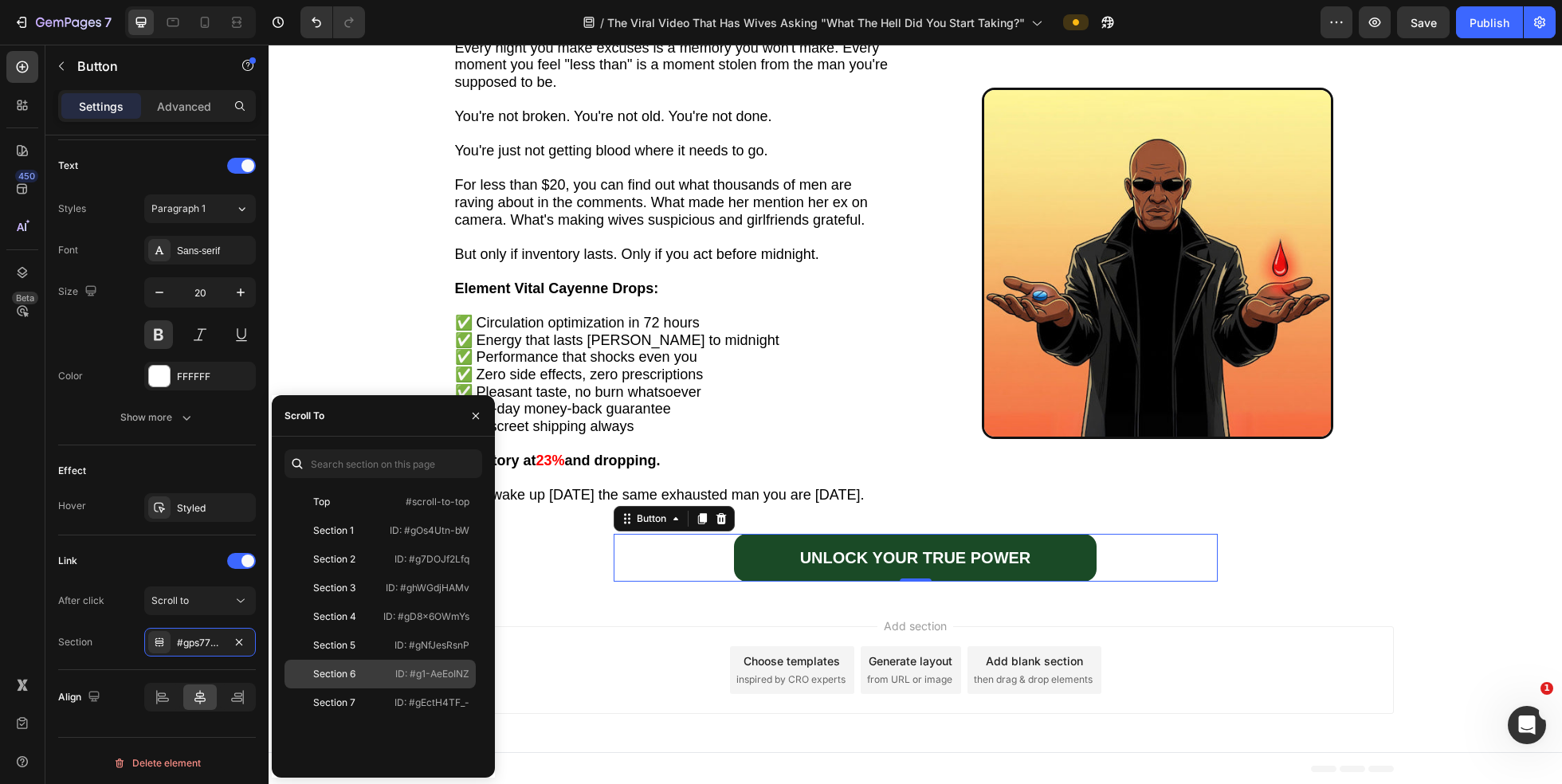
click at [358, 676] on div "Section 6" at bounding box center [337, 674] width 92 height 14
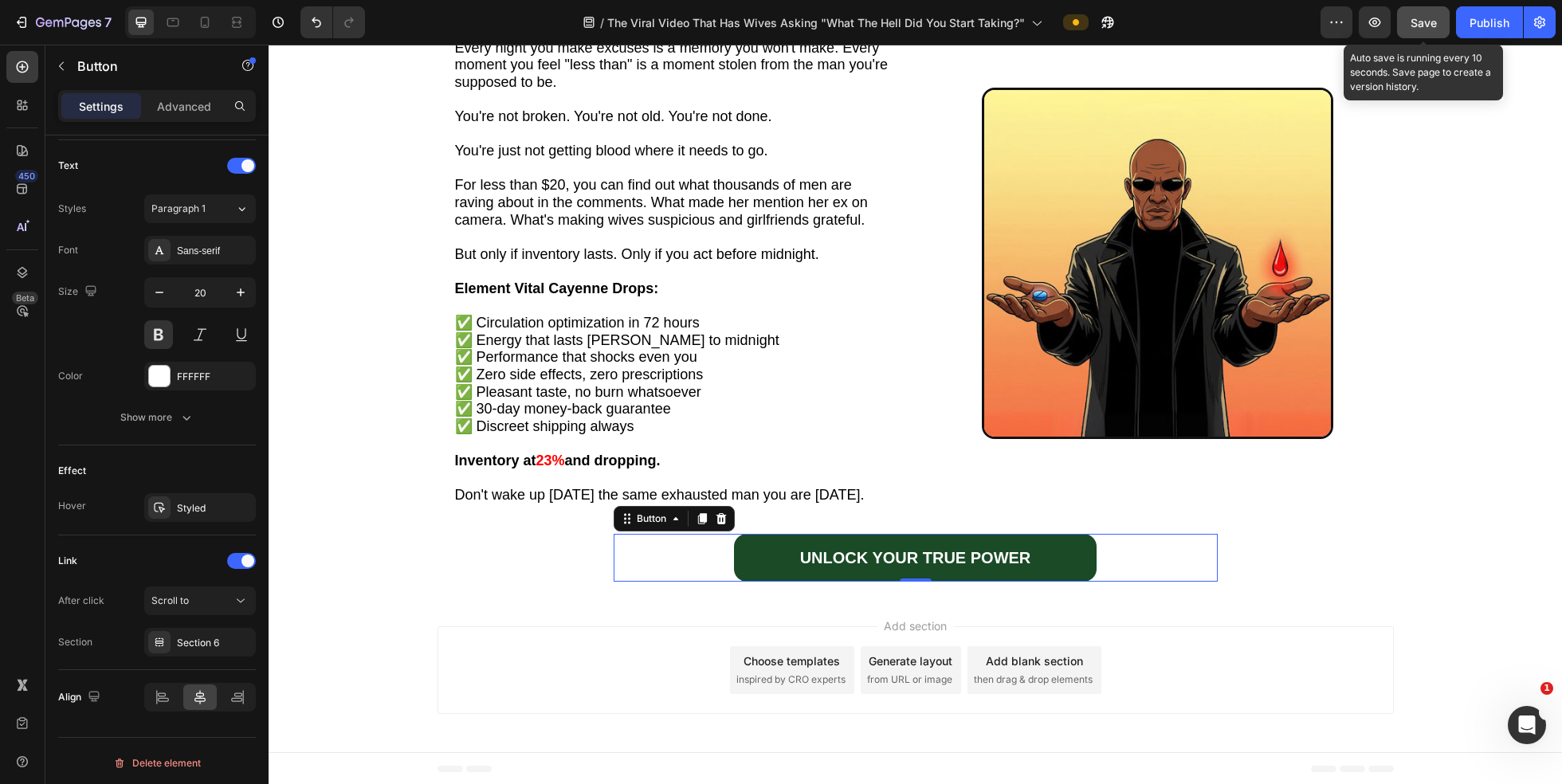
click at [1431, 25] on span "Save" at bounding box center [1424, 23] width 26 height 13
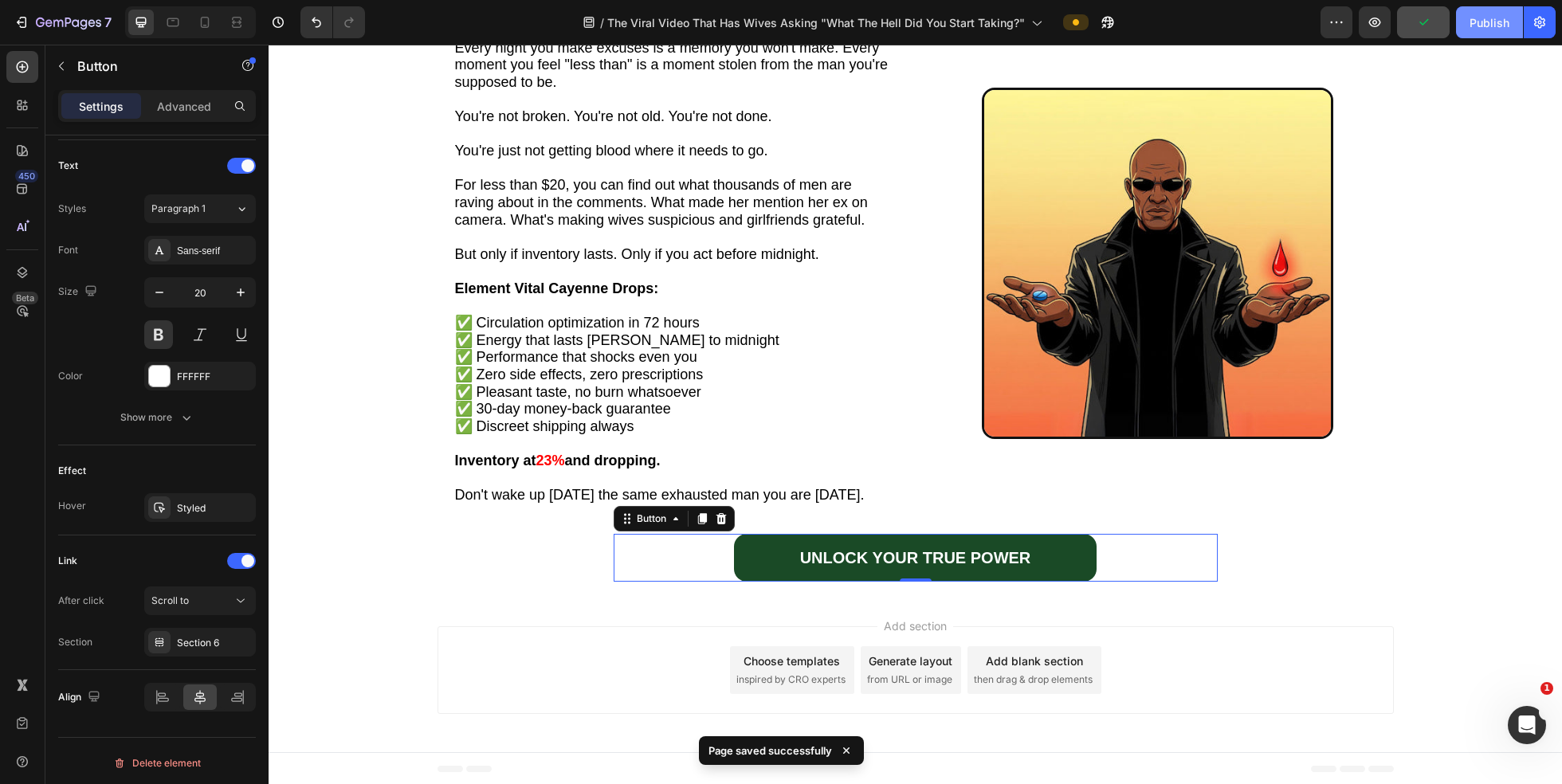
click at [1486, 30] on div "Publish" at bounding box center [1489, 23] width 40 height 17
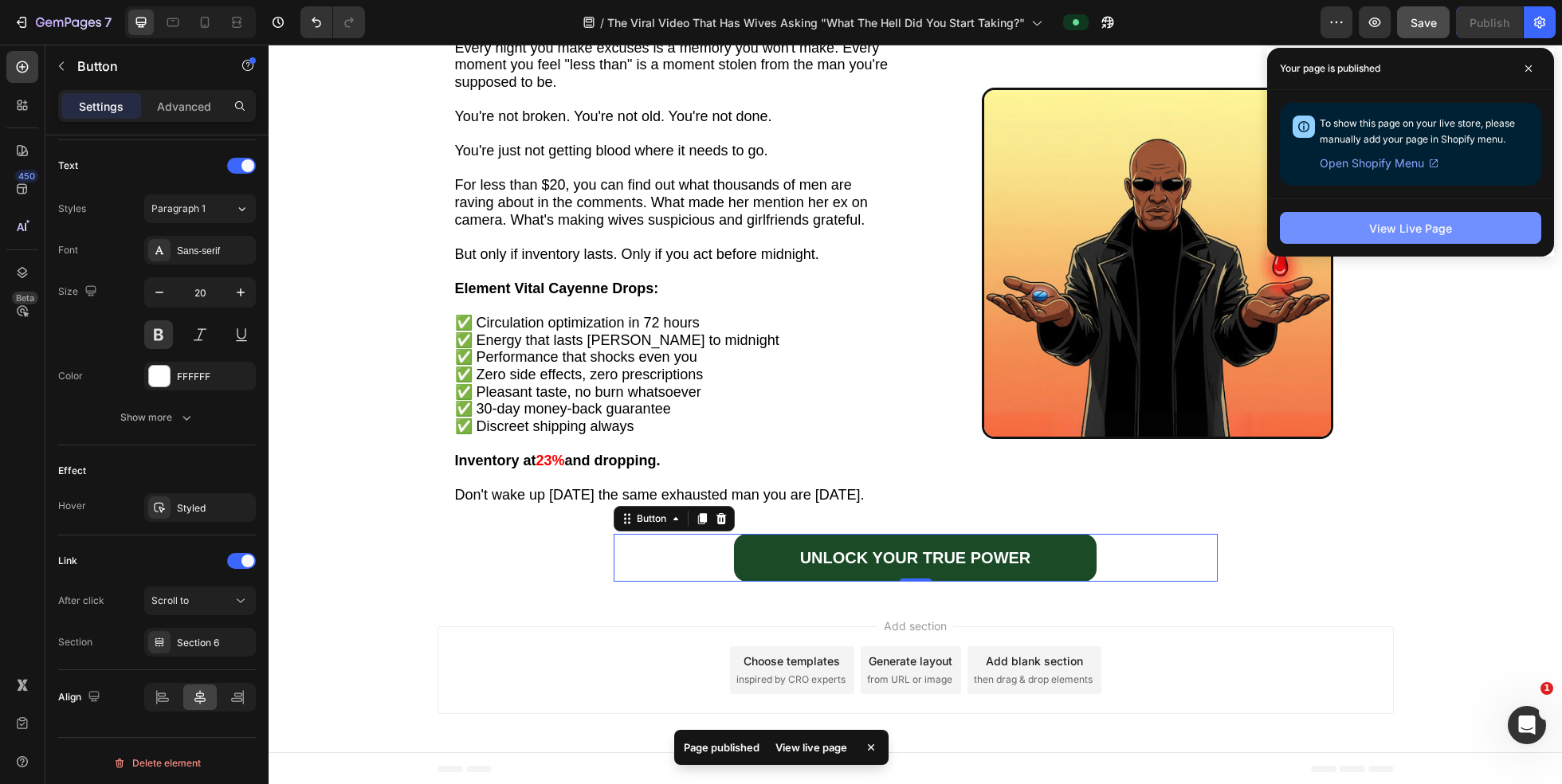
click at [1328, 231] on button "View Live Page" at bounding box center [1410, 228] width 261 height 32
